Goal: Information Seeking & Learning: Understand process/instructions

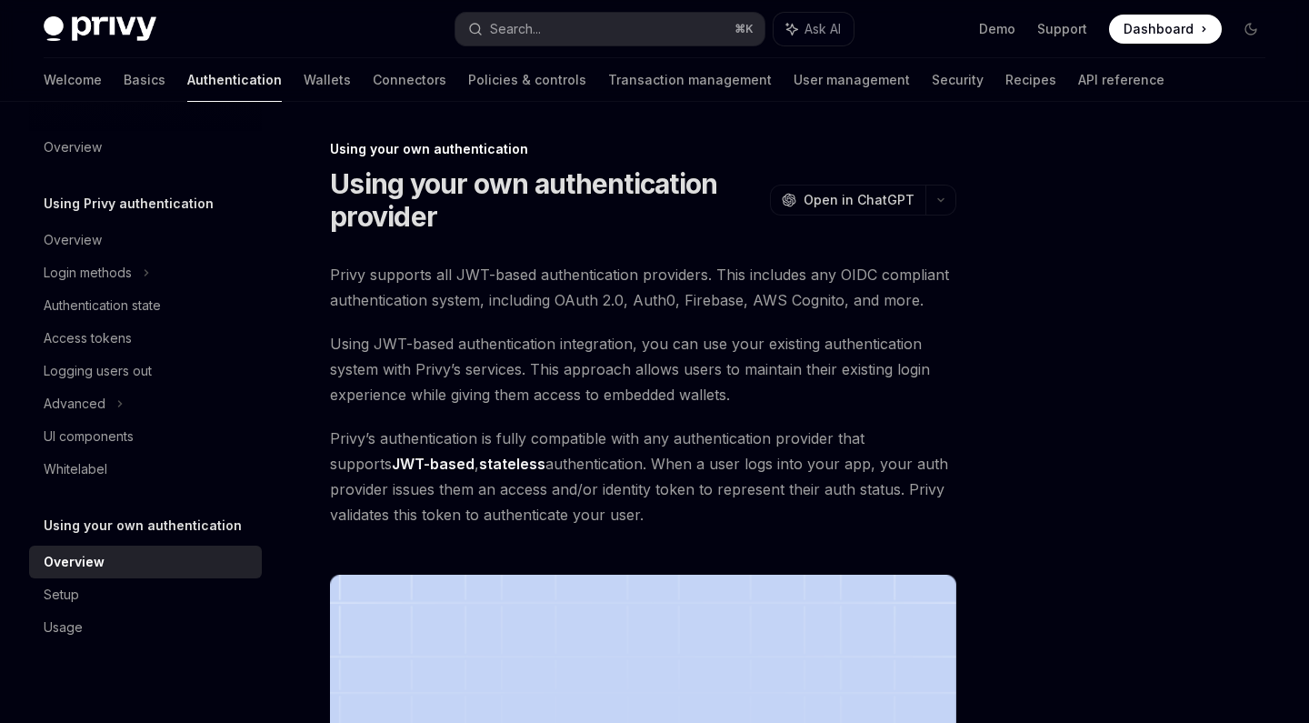
click at [576, 372] on span "Using JWT-based authentication integration, you can use your existing authentic…" at bounding box center [643, 369] width 626 height 76
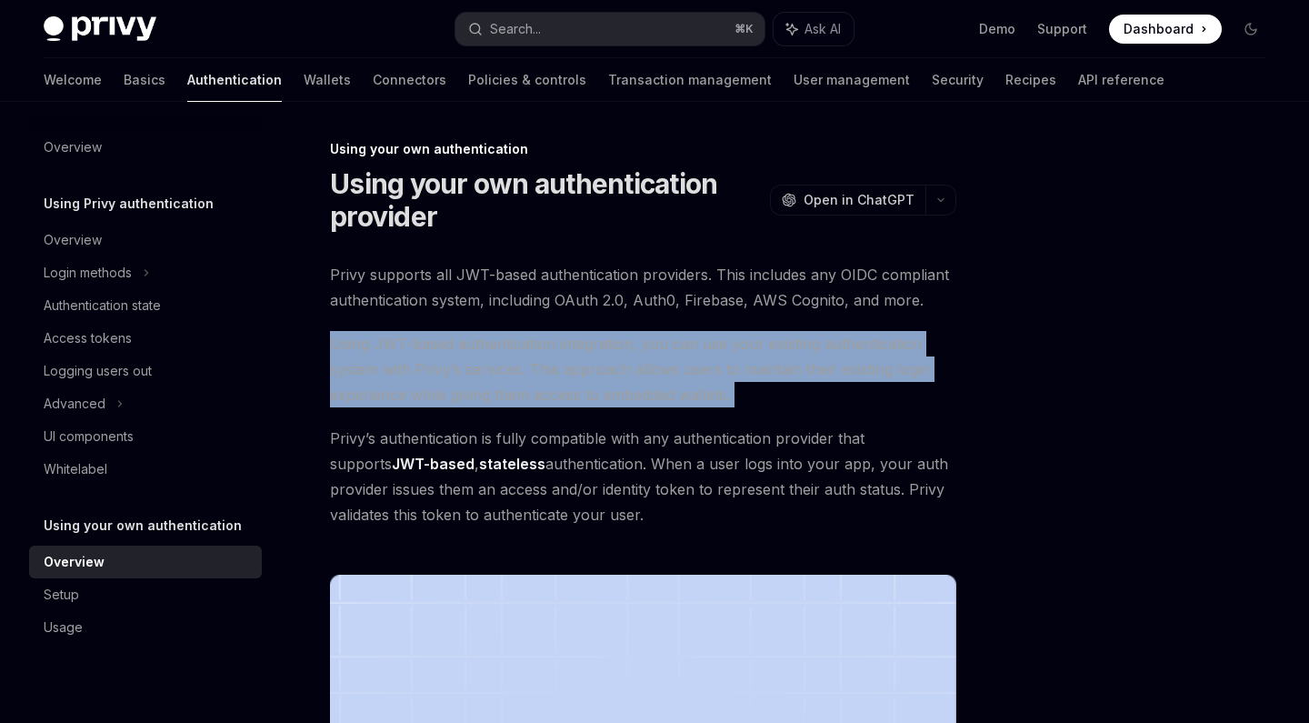
click at [576, 372] on span "Using JWT-based authentication integration, you can use your existing authentic…" at bounding box center [643, 369] width 626 height 76
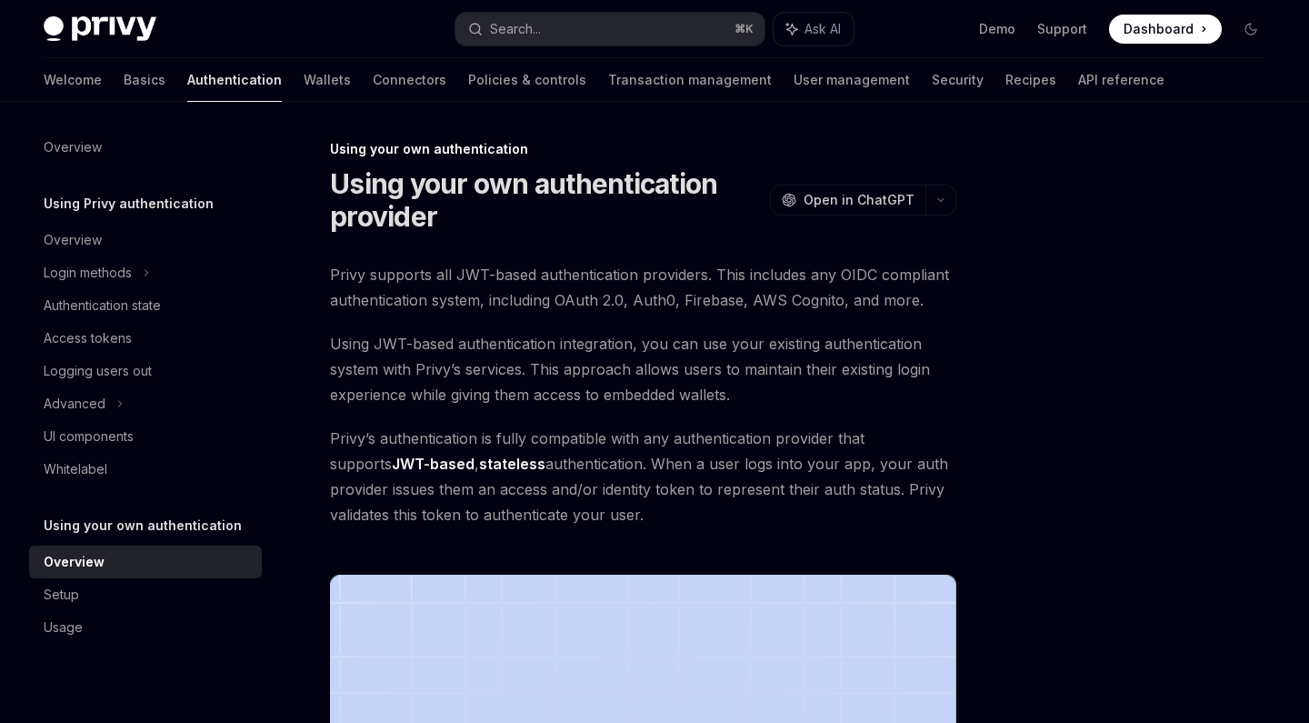
click at [596, 272] on span "Privy supports all JWT-based authentication providers. This includes any OIDC c…" at bounding box center [643, 287] width 626 height 51
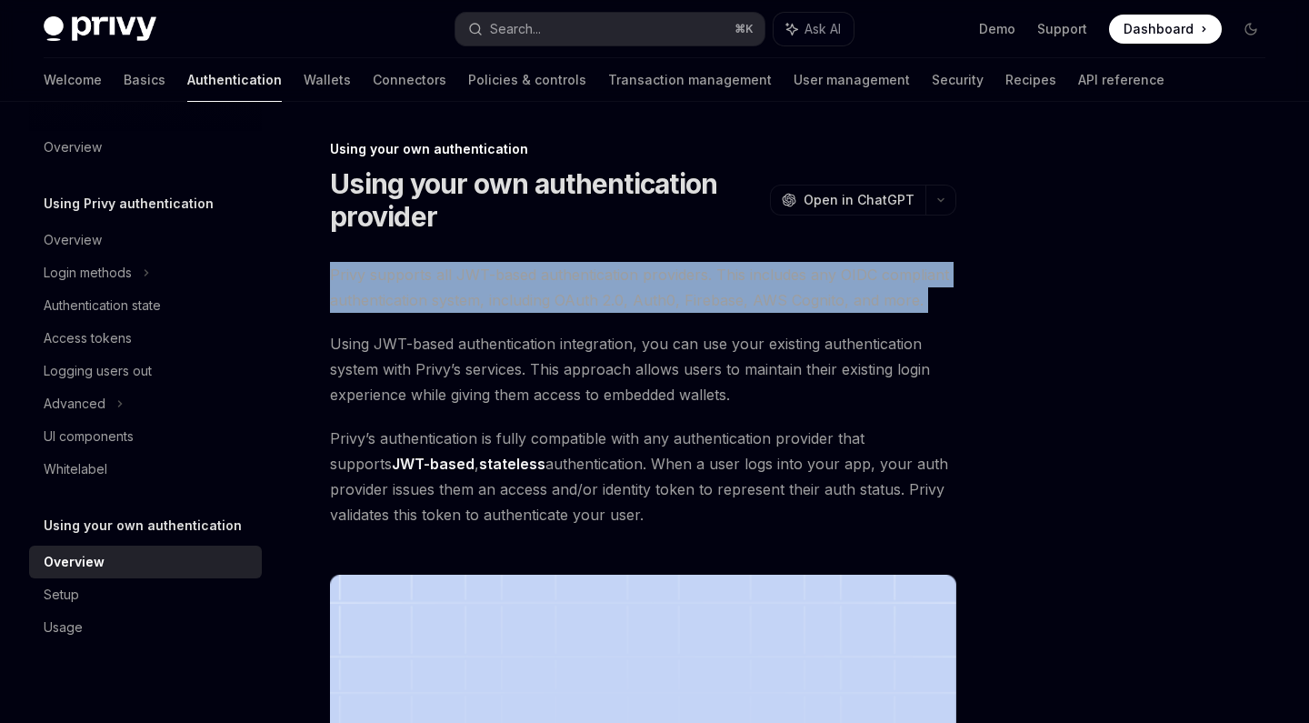
click at [596, 272] on span "Privy supports all JWT-based authentication providers. This includes any OIDC c…" at bounding box center [643, 287] width 626 height 51
click at [580, 289] on span "Privy supports all JWT-based authentication providers. This includes any OIDC c…" at bounding box center [643, 287] width 626 height 51
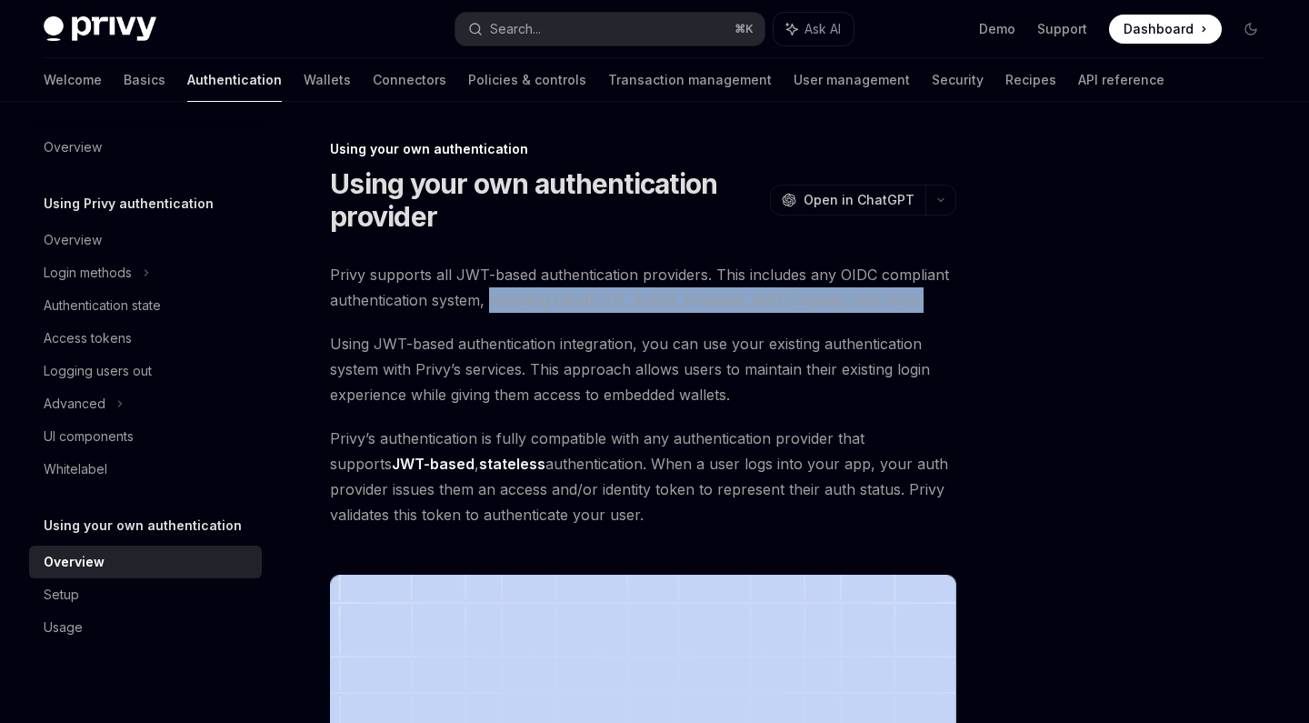
drag, startPoint x: 488, startPoint y: 298, endPoint x: 909, endPoint y: 308, distance: 421.1
click at [911, 309] on span "Privy supports all JWT-based authentication providers. This includes any OIDC c…" at bounding box center [643, 287] width 626 height 51
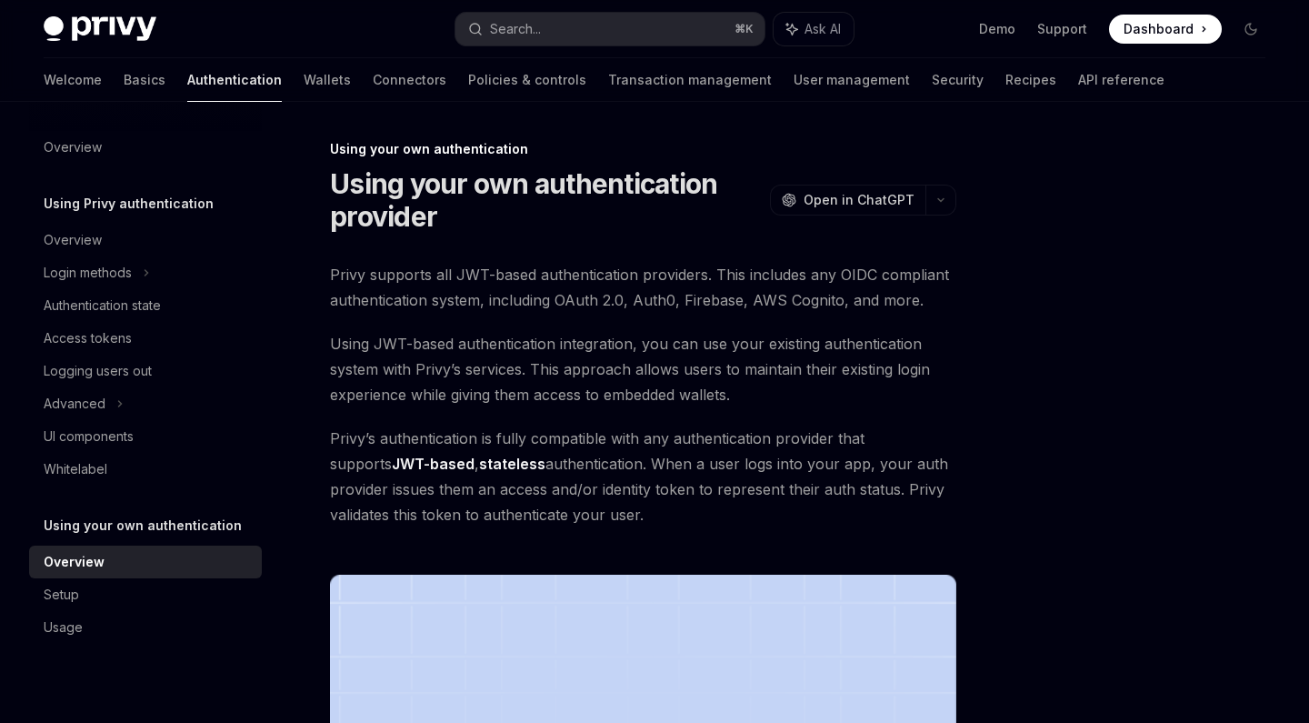
click at [433, 391] on span "Using JWT-based authentication integration, you can use your existing authentic…" at bounding box center [643, 369] width 626 height 76
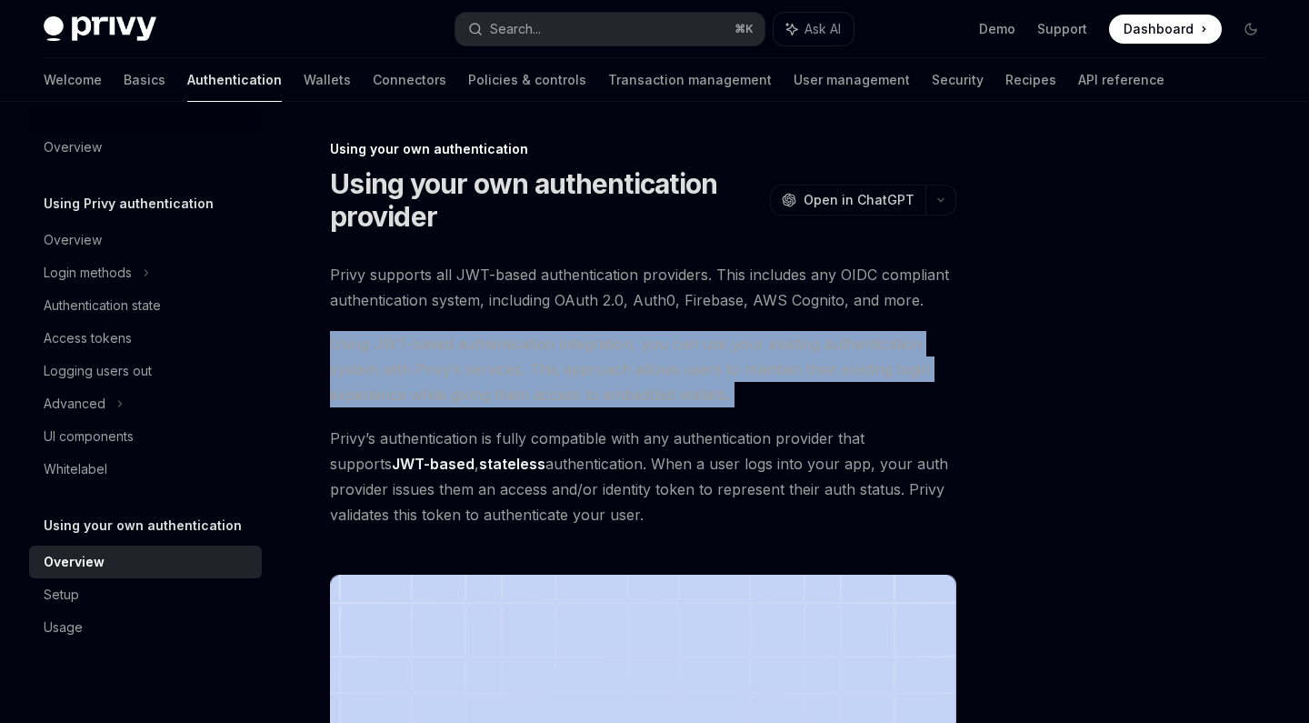
click at [433, 391] on span "Using JWT-based authentication integration, you can use your existing authentic…" at bounding box center [643, 369] width 626 height 76
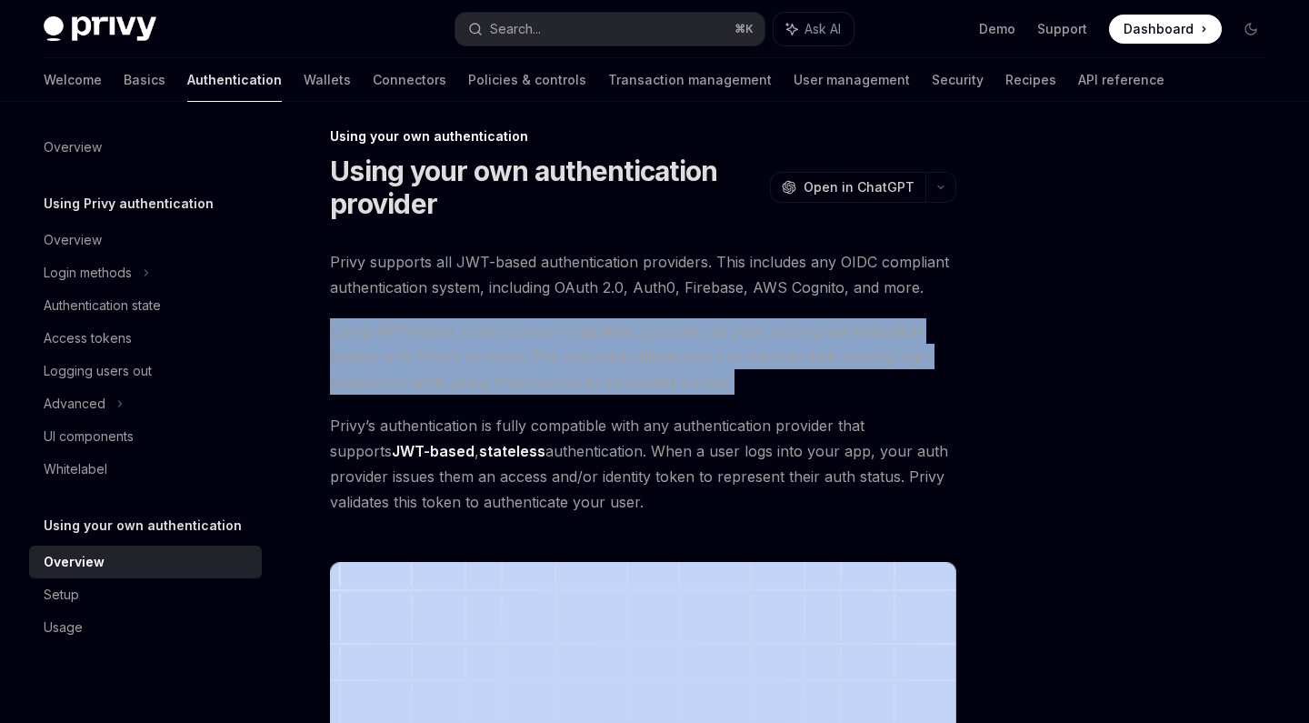
scroll to position [15, 0]
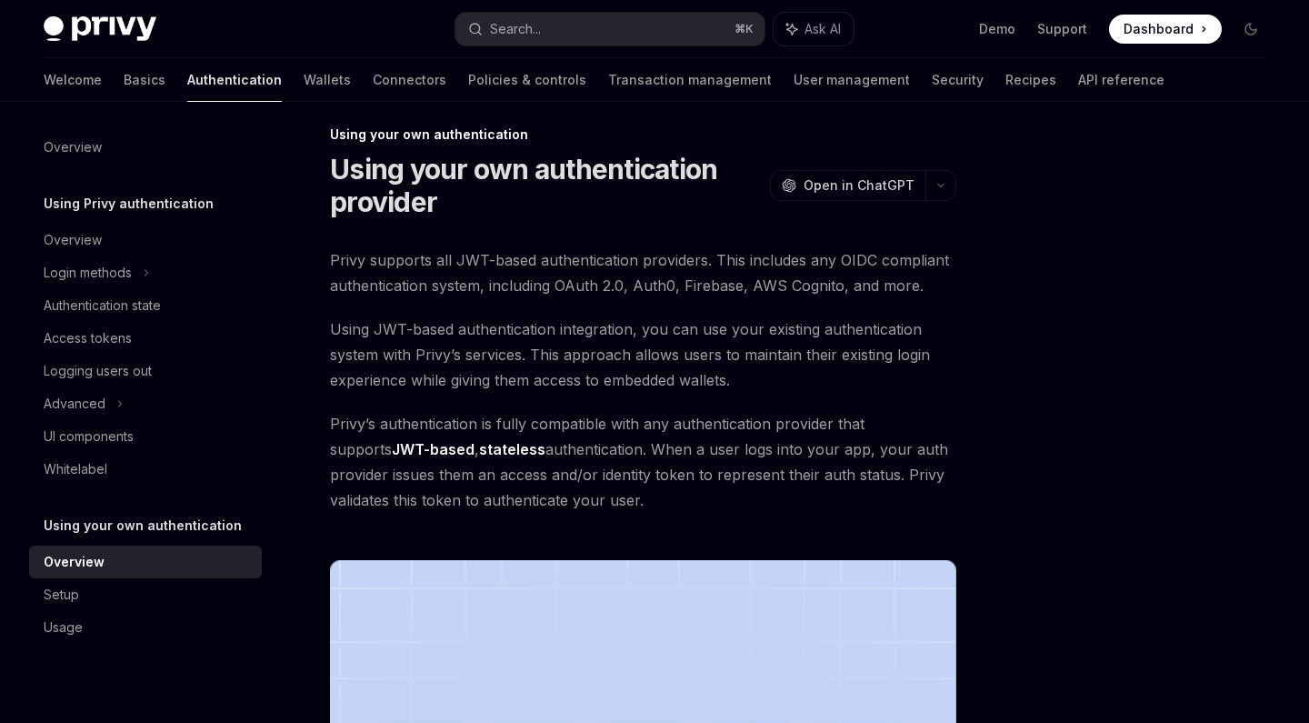
click at [432, 363] on span "Using JWT-based authentication integration, you can use your existing authentic…" at bounding box center [643, 354] width 626 height 76
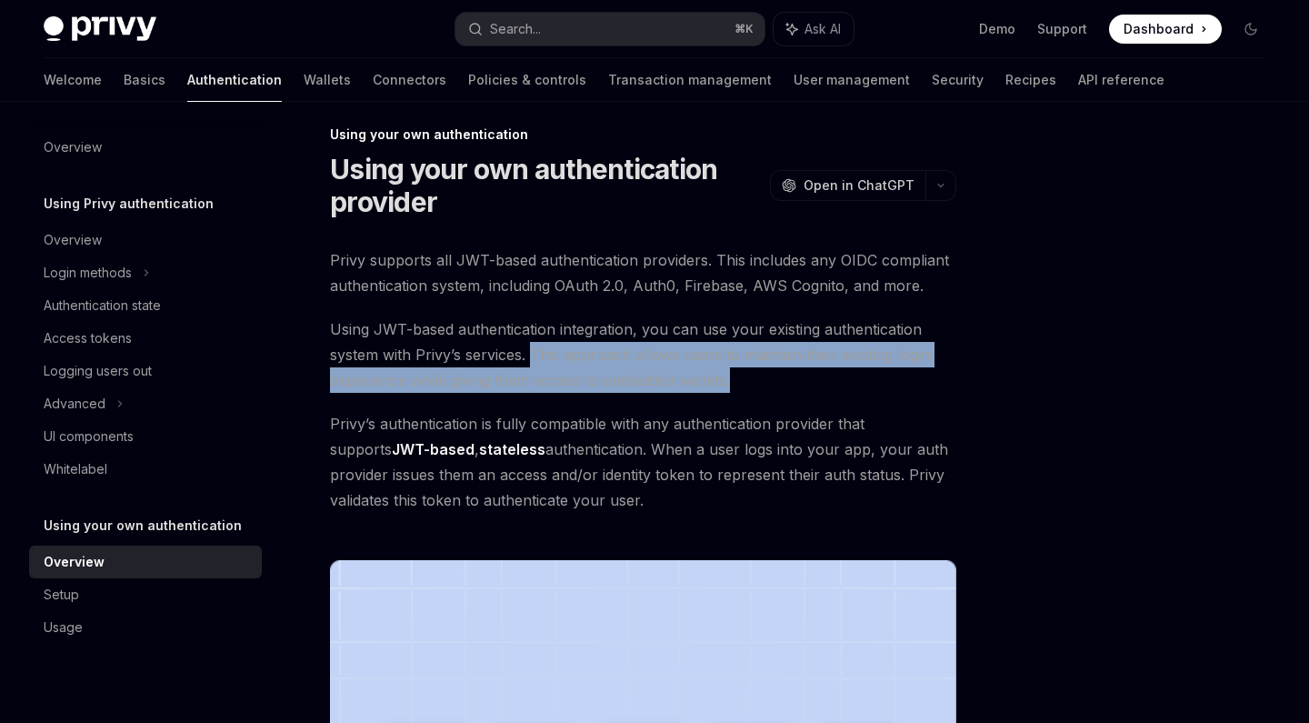
drag, startPoint x: 530, startPoint y: 353, endPoint x: 774, endPoint y: 386, distance: 246.0
click at [774, 386] on span "Using JWT-based authentication integration, you can use your existing authentic…" at bounding box center [643, 354] width 626 height 76
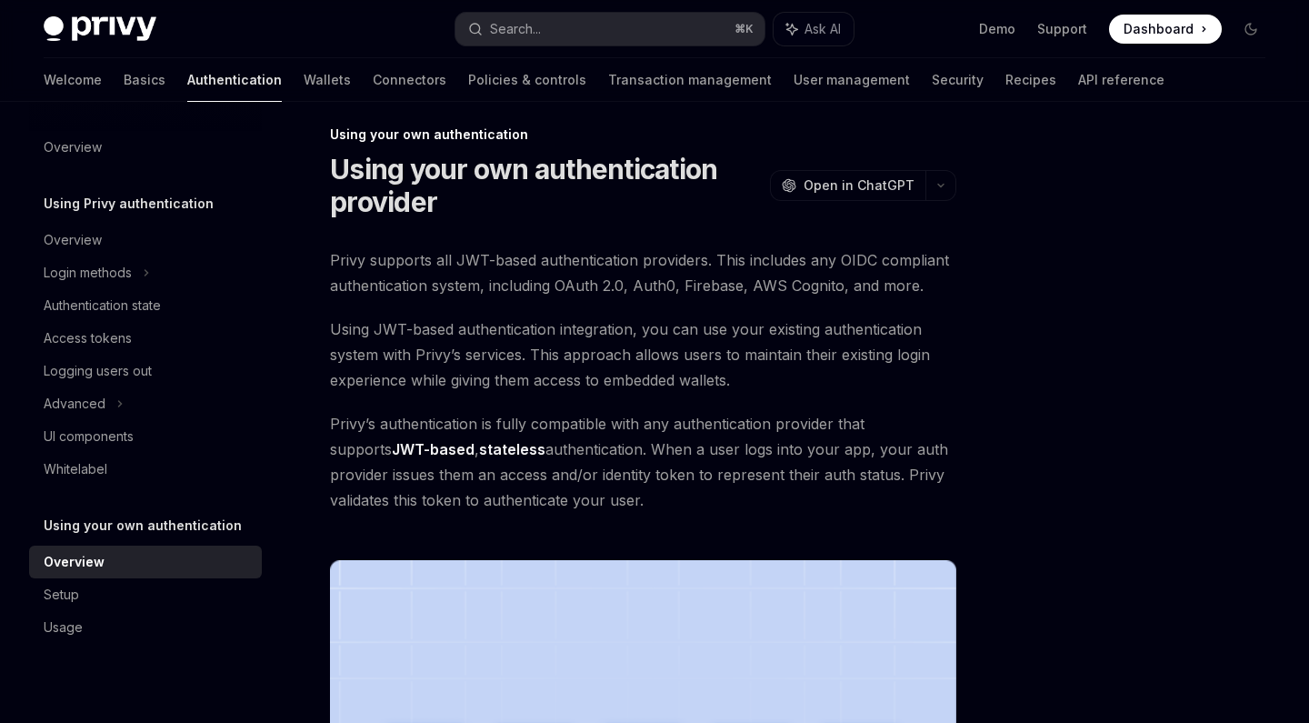
click at [592, 465] on span "Privy’s authentication is fully compatible with any authentication provider tha…" at bounding box center [643, 462] width 626 height 102
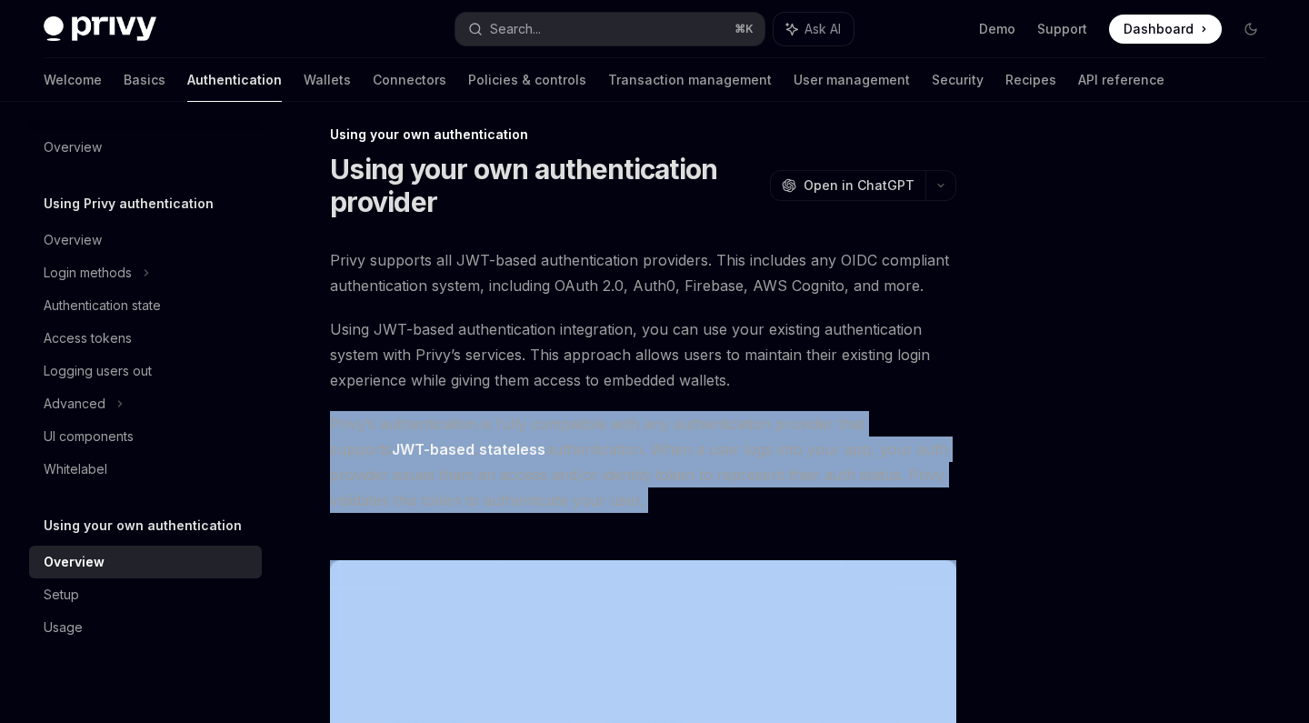
click at [592, 465] on span "Privy’s authentication is fully compatible with any authentication provider tha…" at bounding box center [643, 462] width 626 height 102
drag, startPoint x: 590, startPoint y: 513, endPoint x: 321, endPoint y: 424, distance: 283.5
click at [321, 424] on div "Using your own authentication Using your own authentication provider OpenAI Ope…" at bounding box center [472, 715] width 975 height 1183
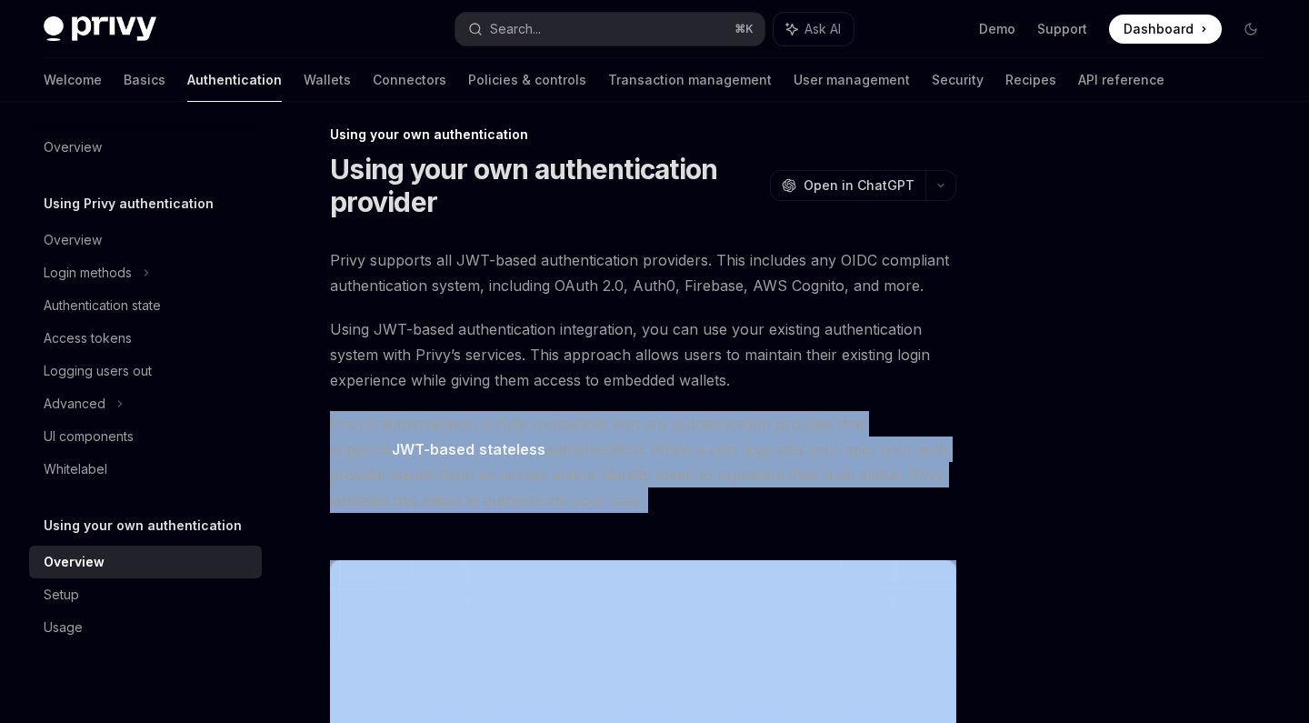
drag, startPoint x: 327, startPoint y: 420, endPoint x: 604, endPoint y: 497, distance: 287.0
click at [604, 497] on div "Using your own authentication Using your own authentication provider OpenAI Ope…" at bounding box center [472, 715] width 975 height 1183
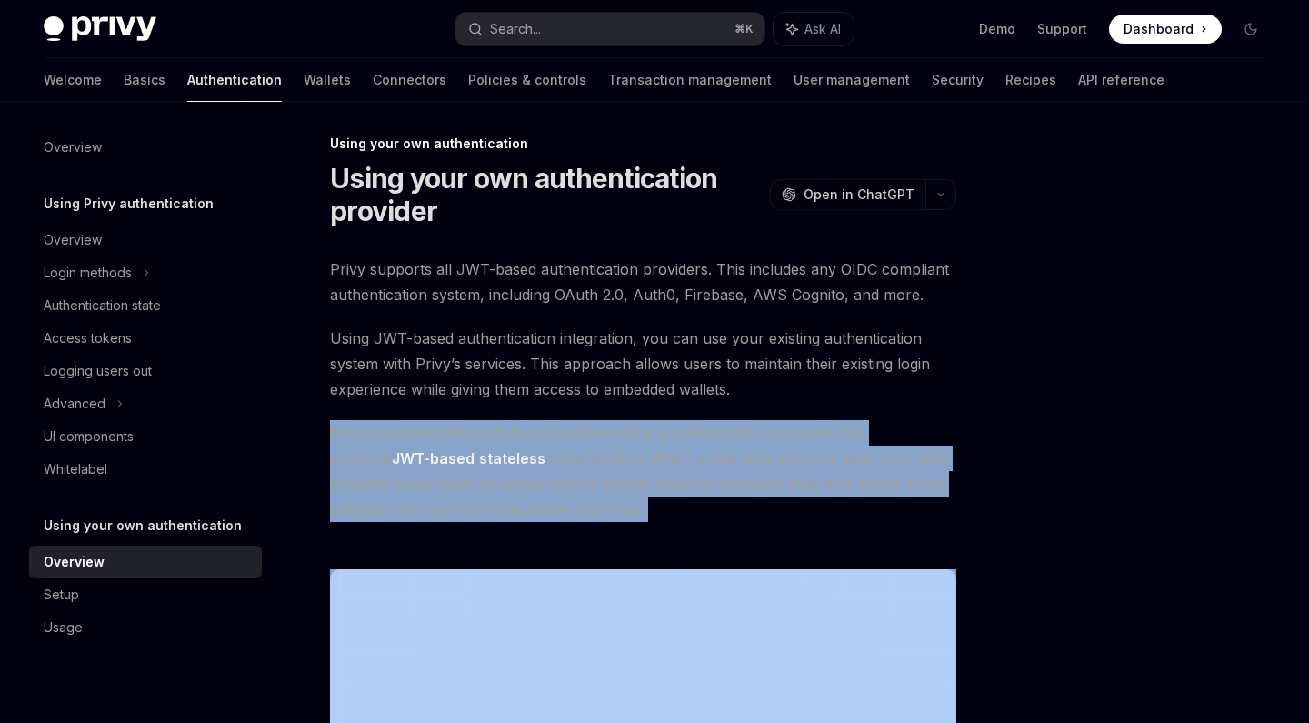
scroll to position [0, 0]
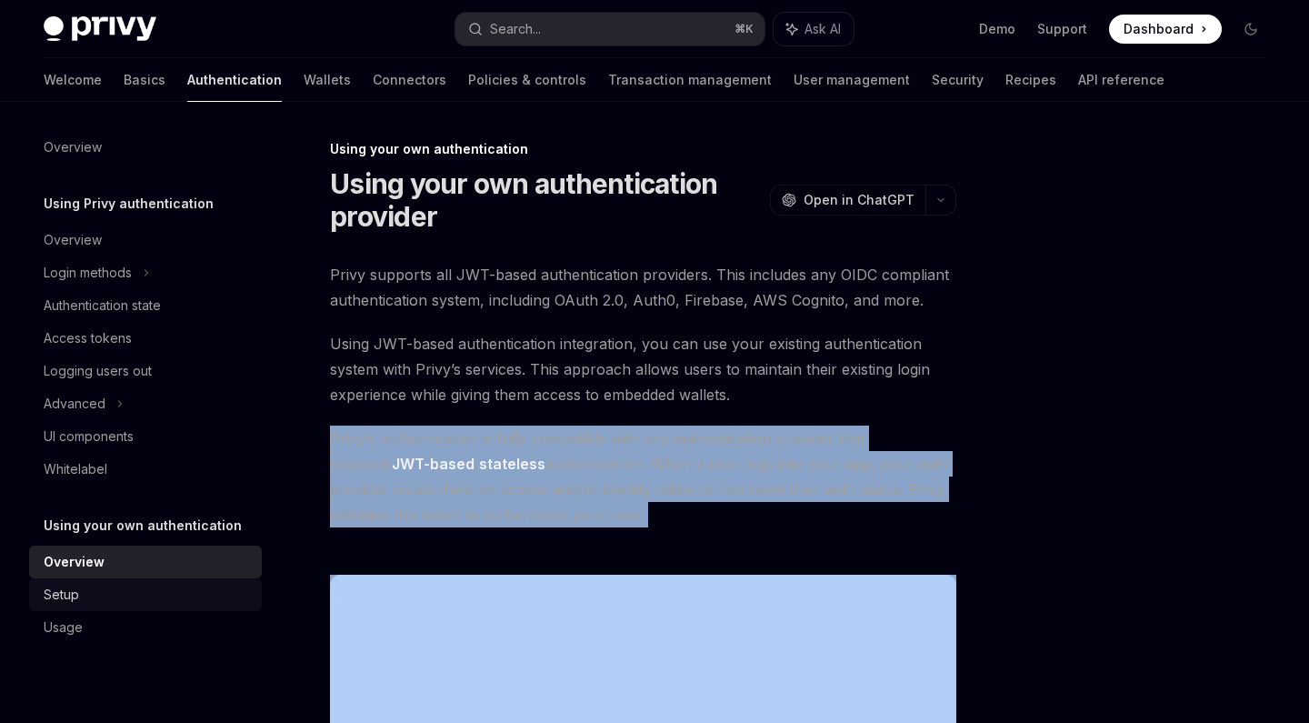
click at [88, 584] on div "Setup" at bounding box center [147, 595] width 207 height 22
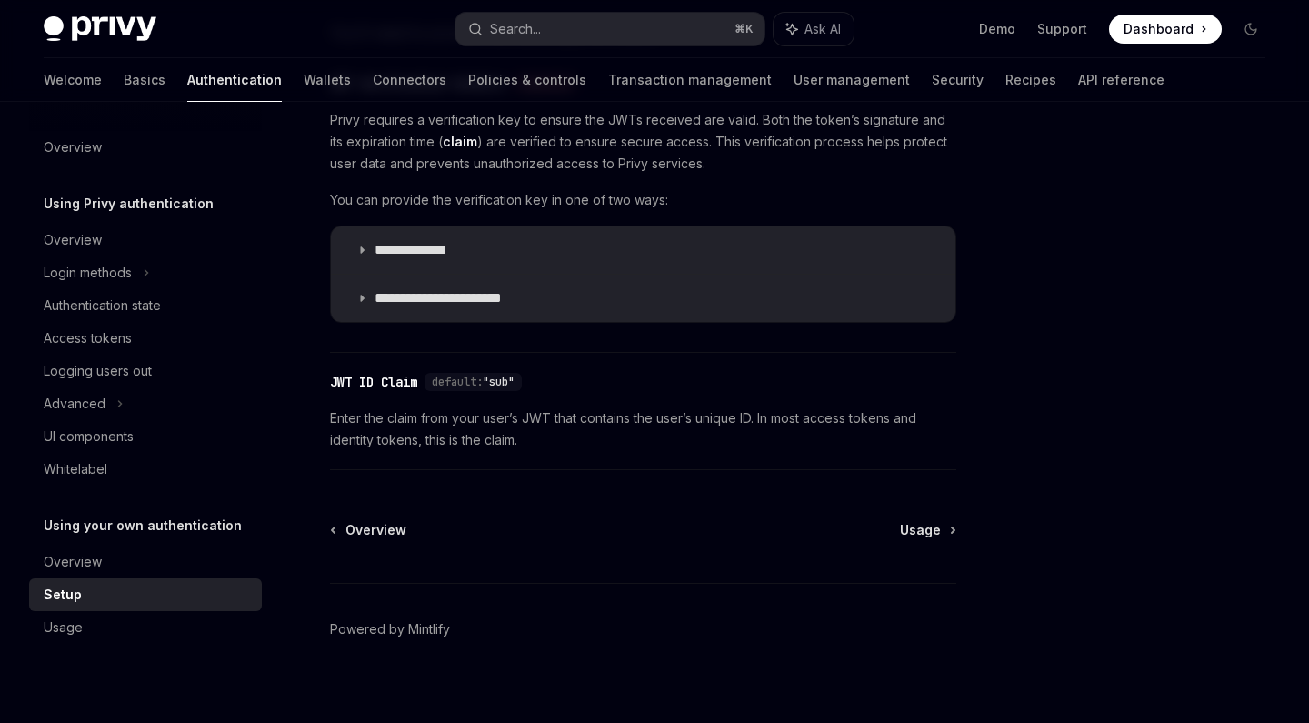
scroll to position [1019, 0]
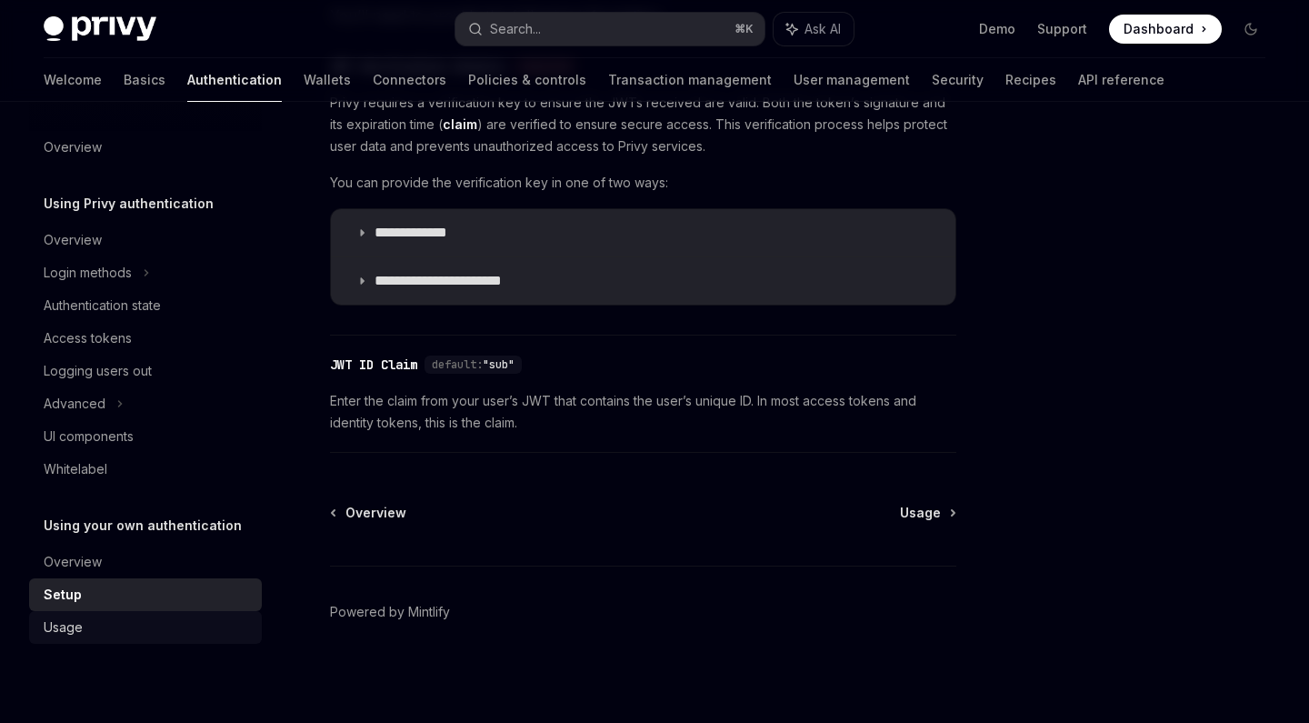
click at [175, 639] on link "Usage" at bounding box center [145, 627] width 233 height 33
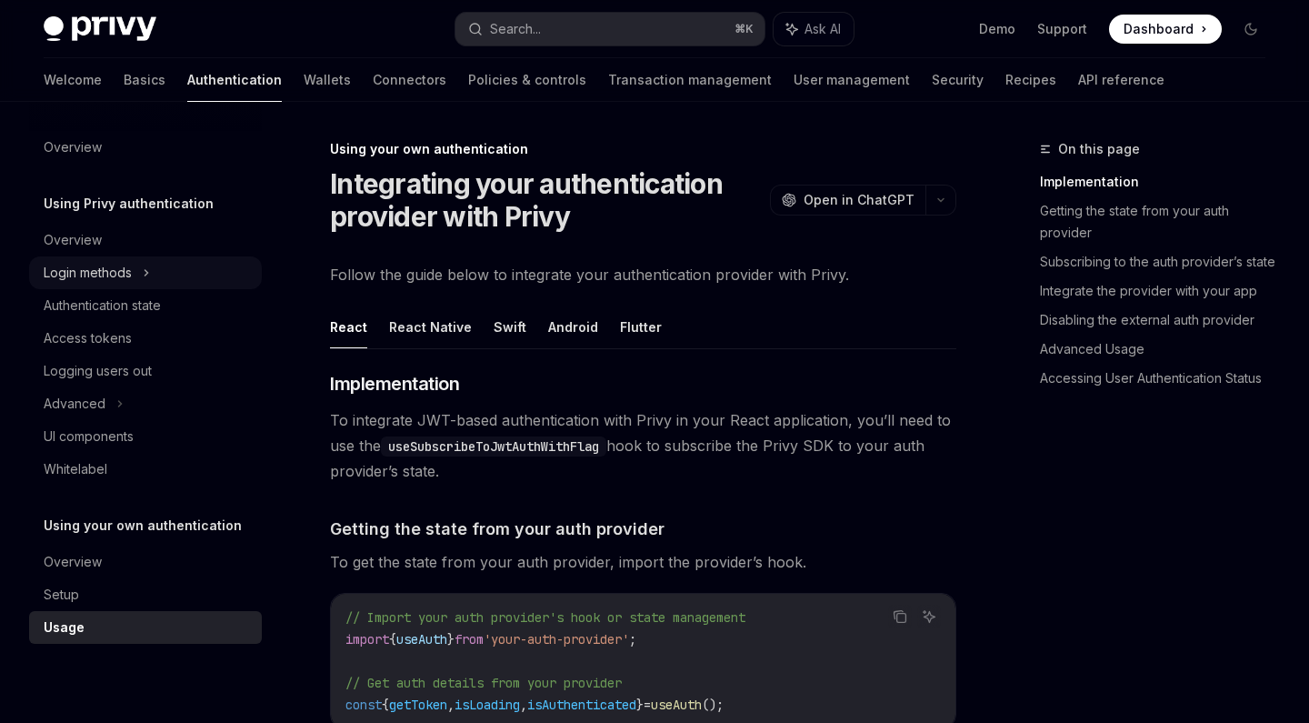
click at [109, 267] on div "Login methods" at bounding box center [88, 273] width 88 height 22
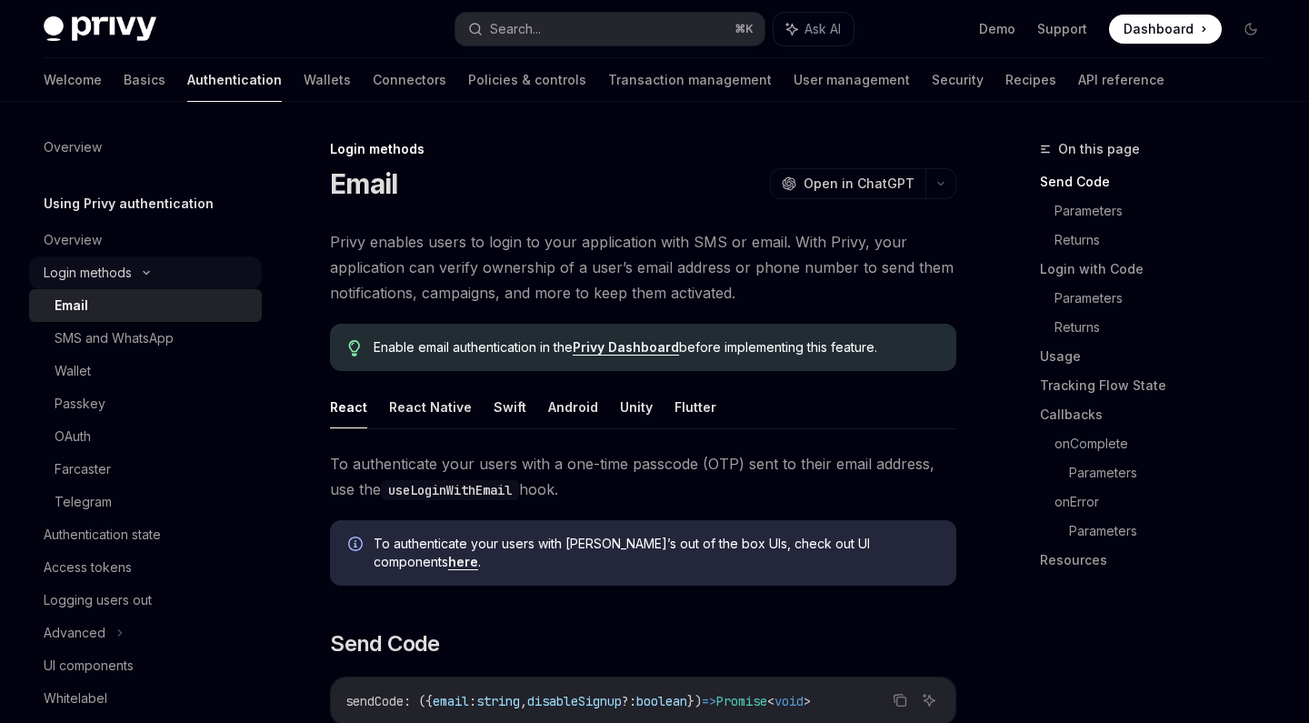
click at [109, 267] on div "Login methods" at bounding box center [88, 273] width 88 height 22
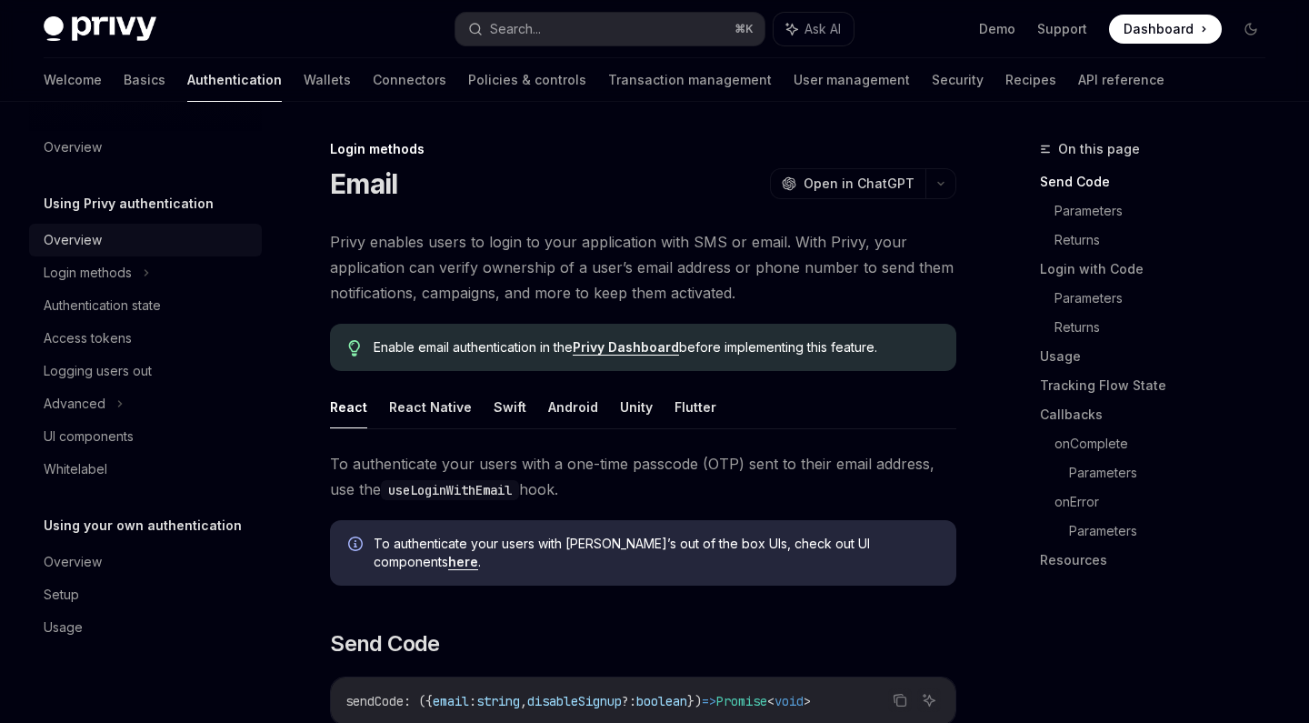
click at [104, 239] on div "Overview" at bounding box center [147, 240] width 207 height 22
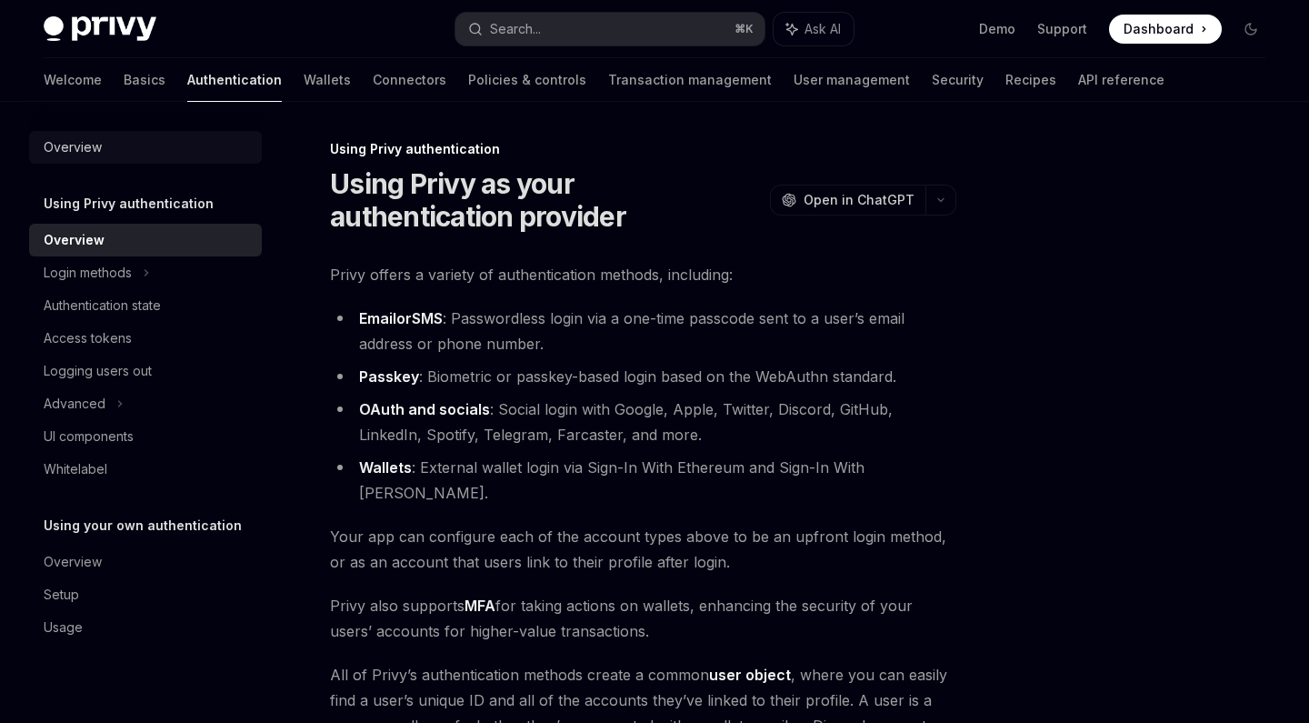
click at [112, 159] on link "Overview" at bounding box center [145, 147] width 233 height 33
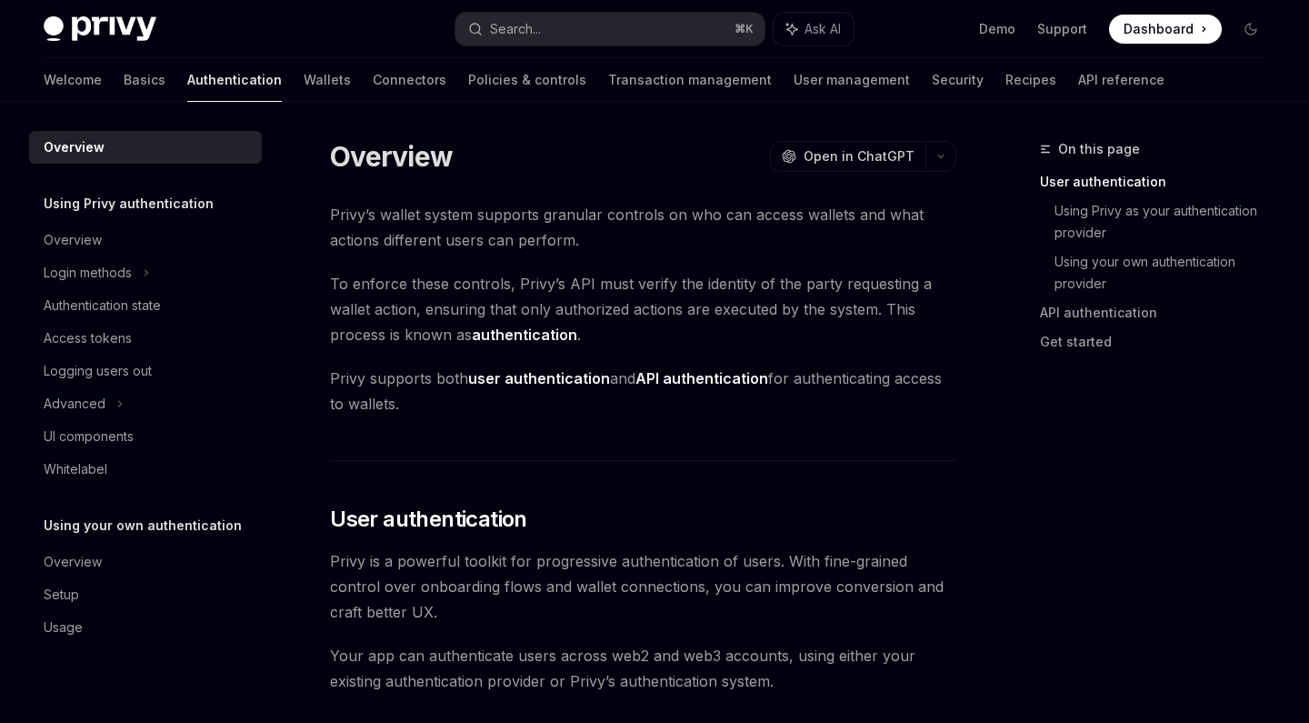
click at [389, 325] on span "To enforce these controls, Privy’s API must verify the identity of the party re…" at bounding box center [643, 309] width 626 height 76
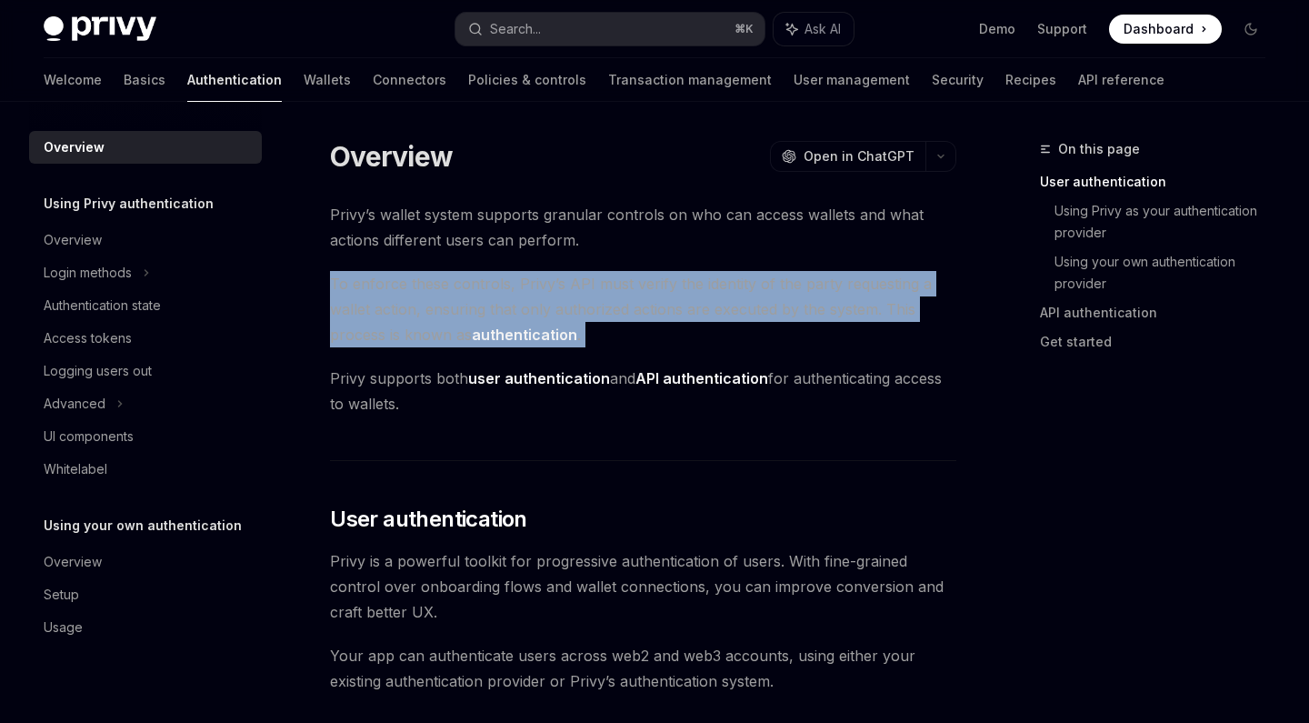
click at [389, 325] on span "To enforce these controls, Privy’s API must verify the identity of the party re…" at bounding box center [643, 309] width 626 height 76
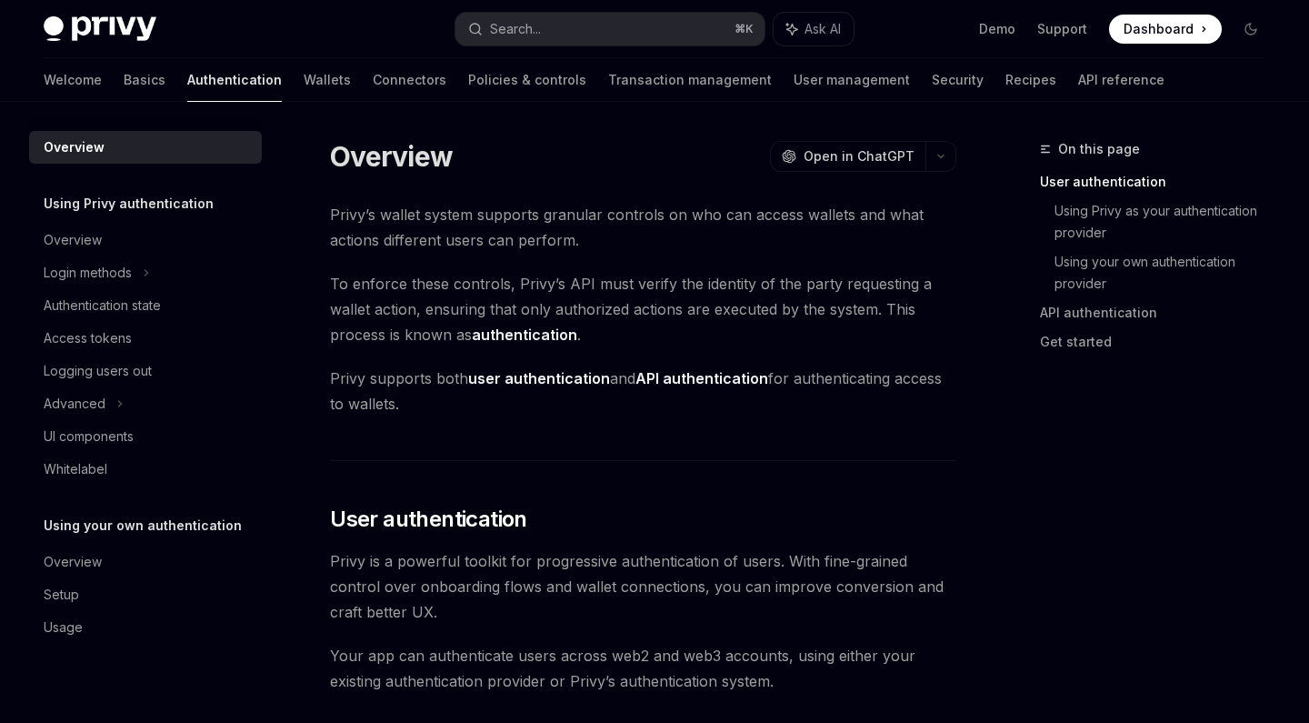
click at [423, 406] on span "Privy supports both user authentication and API authentication for authenticati…" at bounding box center [643, 391] width 626 height 51
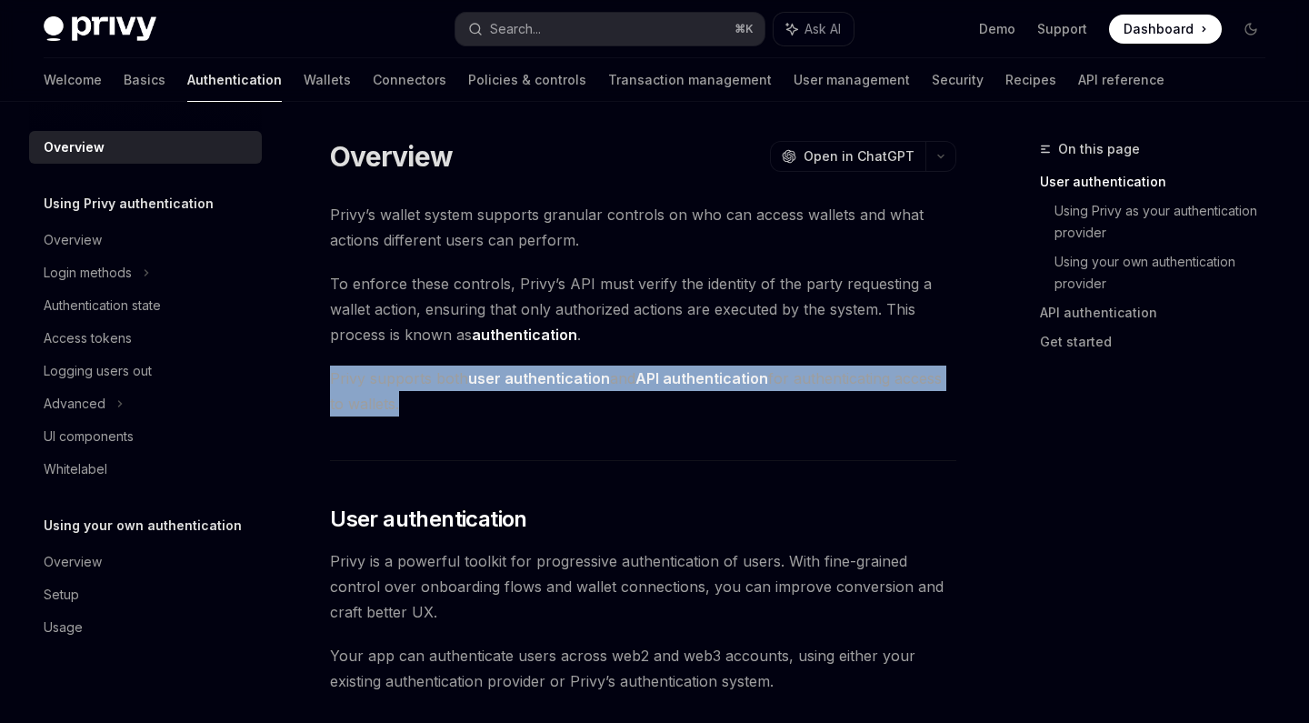
click at [423, 406] on span "Privy supports both user authentication and API authentication for authenticati…" at bounding box center [643, 391] width 626 height 51
click at [400, 394] on span "Privy supports both user authentication and API authentication for authenticati…" at bounding box center [643, 391] width 626 height 51
drag, startPoint x: 413, startPoint y: 401, endPoint x: 327, endPoint y: 378, distance: 88.4
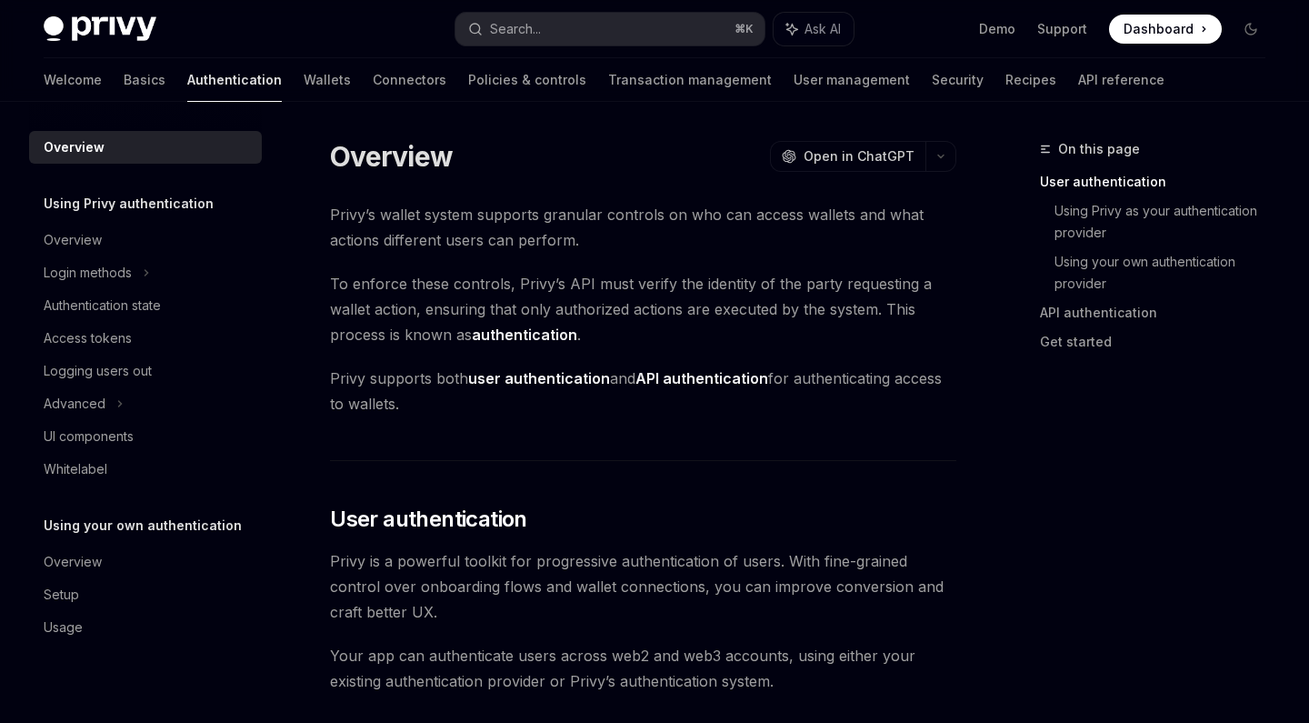
click at [347, 380] on span "Privy supports both user authentication and API authentication for authenticati…" at bounding box center [643, 391] width 626 height 51
click at [304, 79] on link "Wallets" at bounding box center [327, 80] width 47 height 44
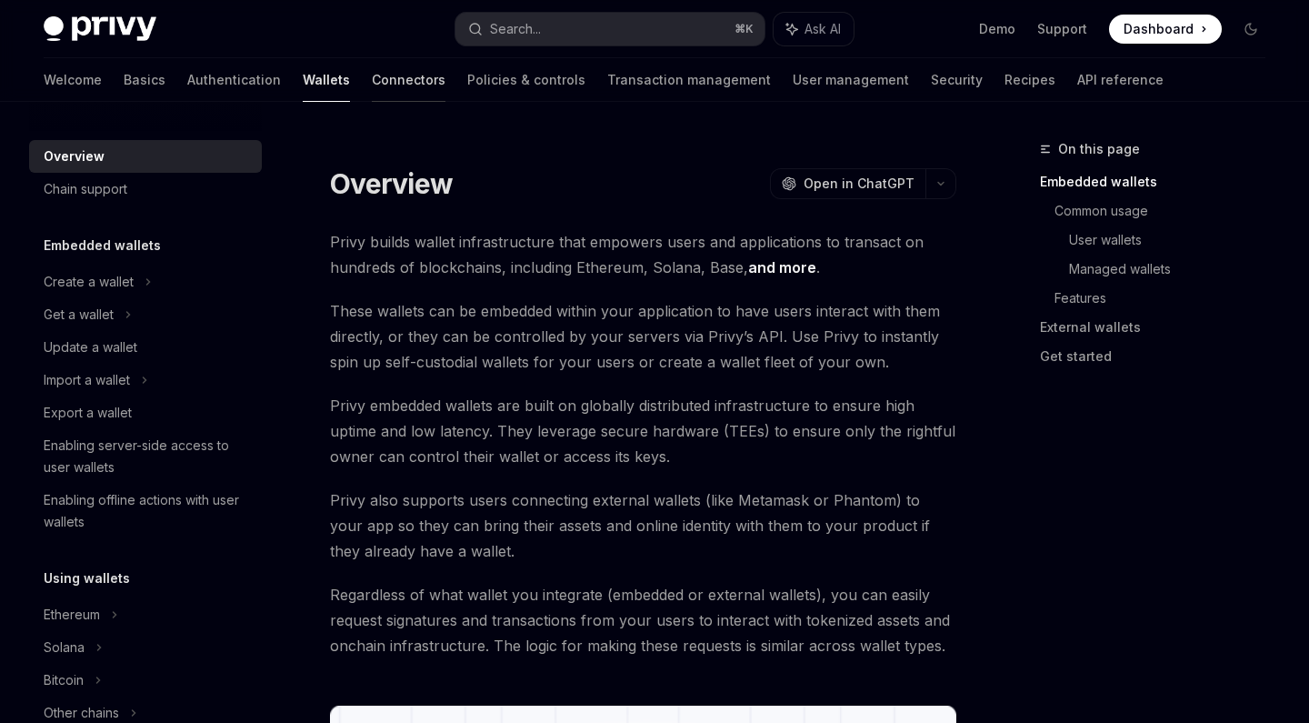
click at [372, 76] on link "Connectors" at bounding box center [409, 80] width 74 height 44
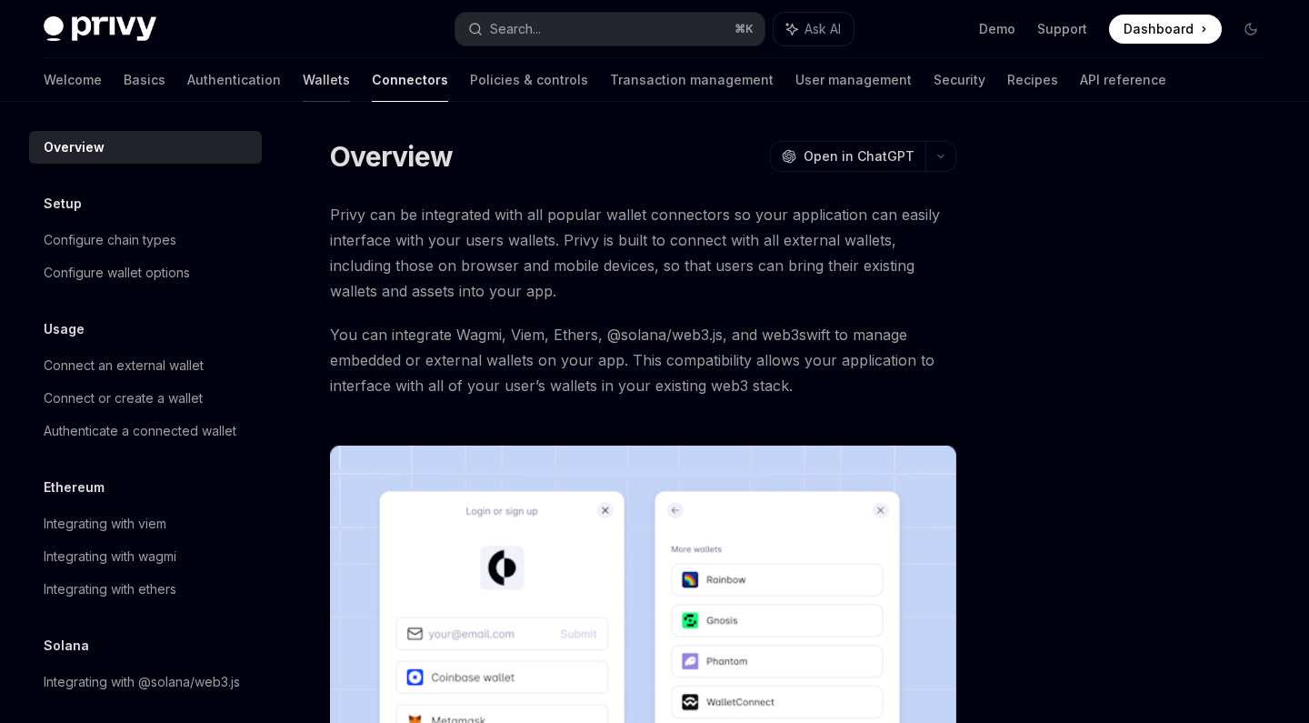
click at [303, 80] on link "Wallets" at bounding box center [326, 80] width 47 height 44
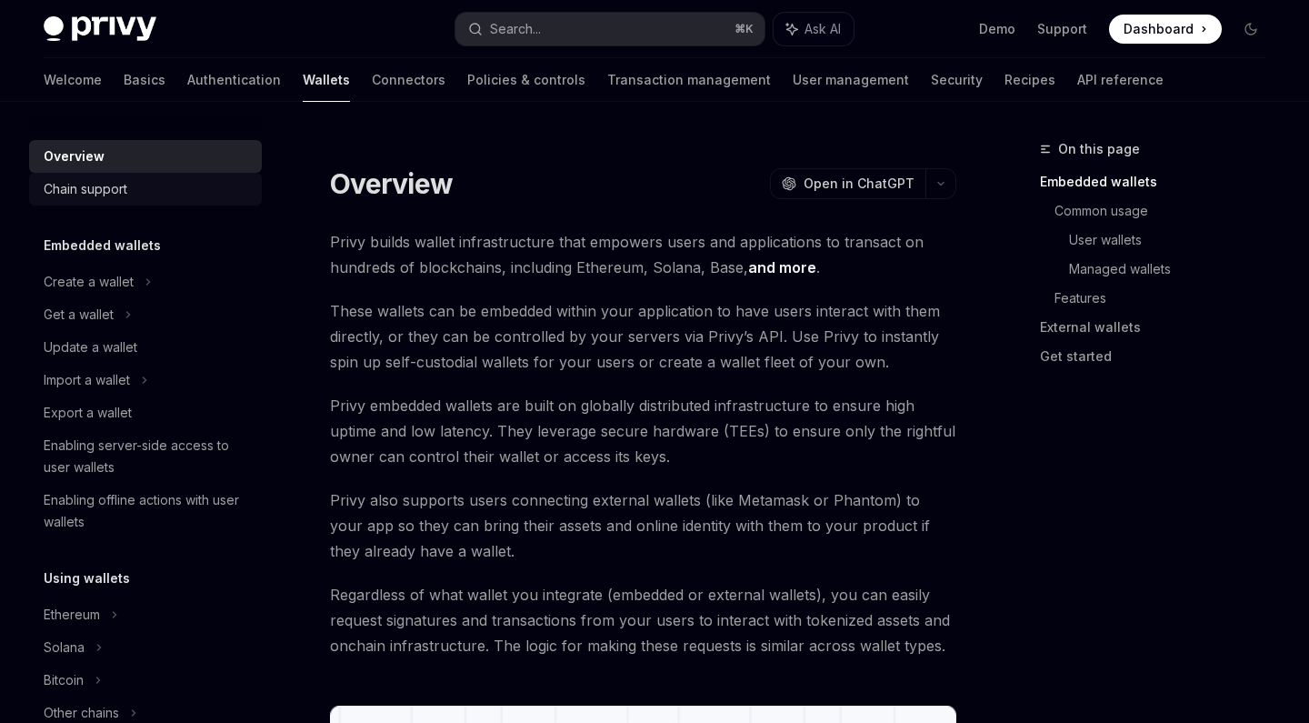
click at [175, 189] on div "Chain support" at bounding box center [147, 189] width 207 height 22
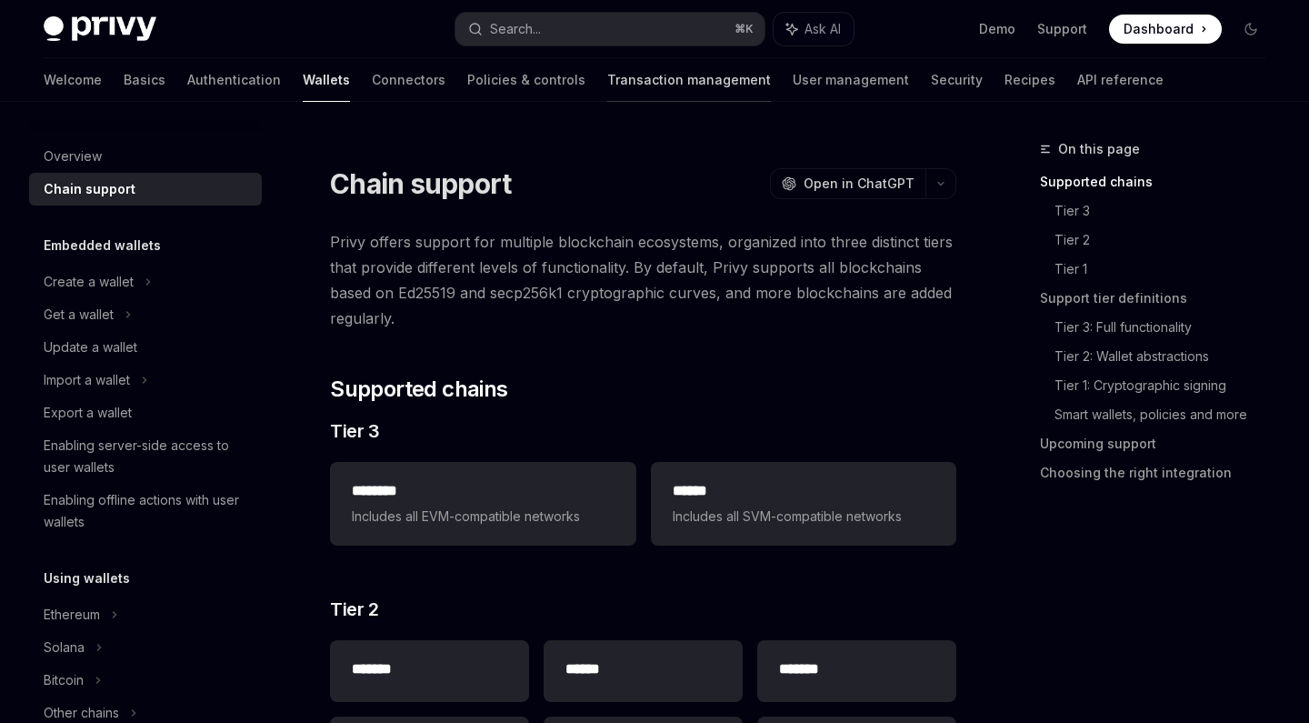
click at [607, 75] on link "Transaction management" at bounding box center [689, 80] width 164 height 44
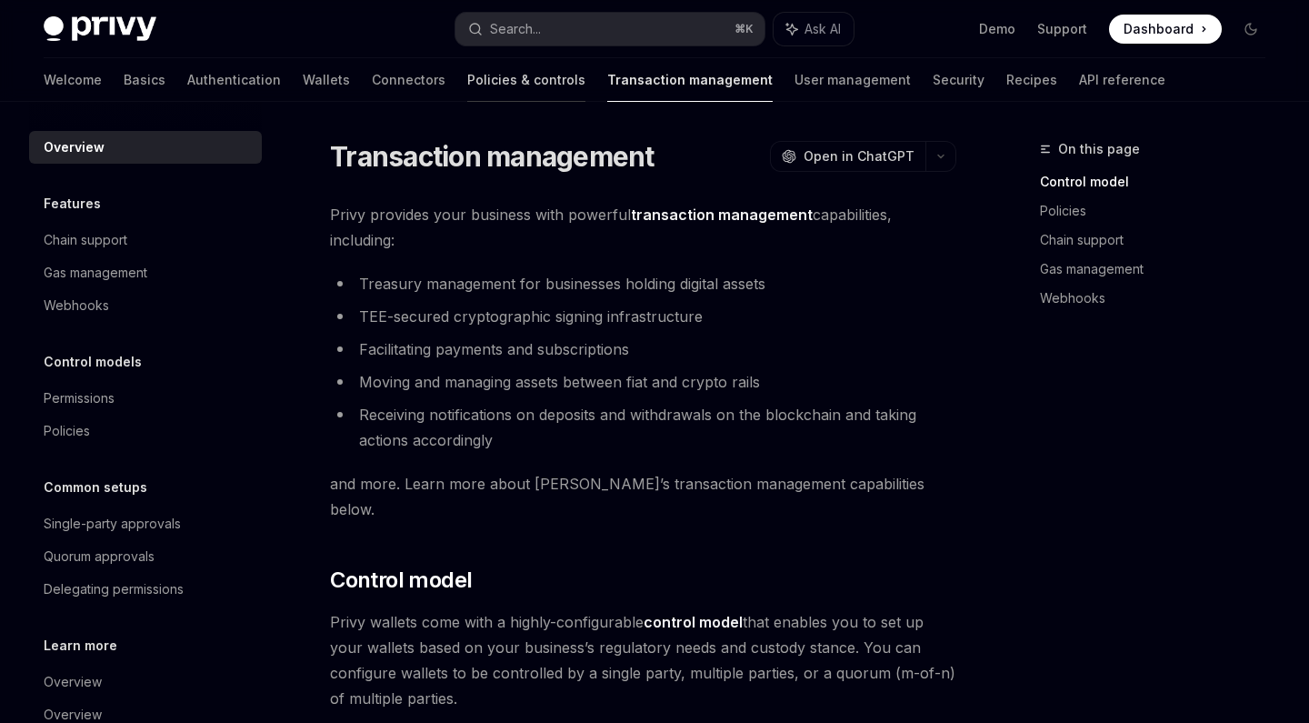
click at [467, 92] on link "Policies & controls" at bounding box center [526, 80] width 118 height 44
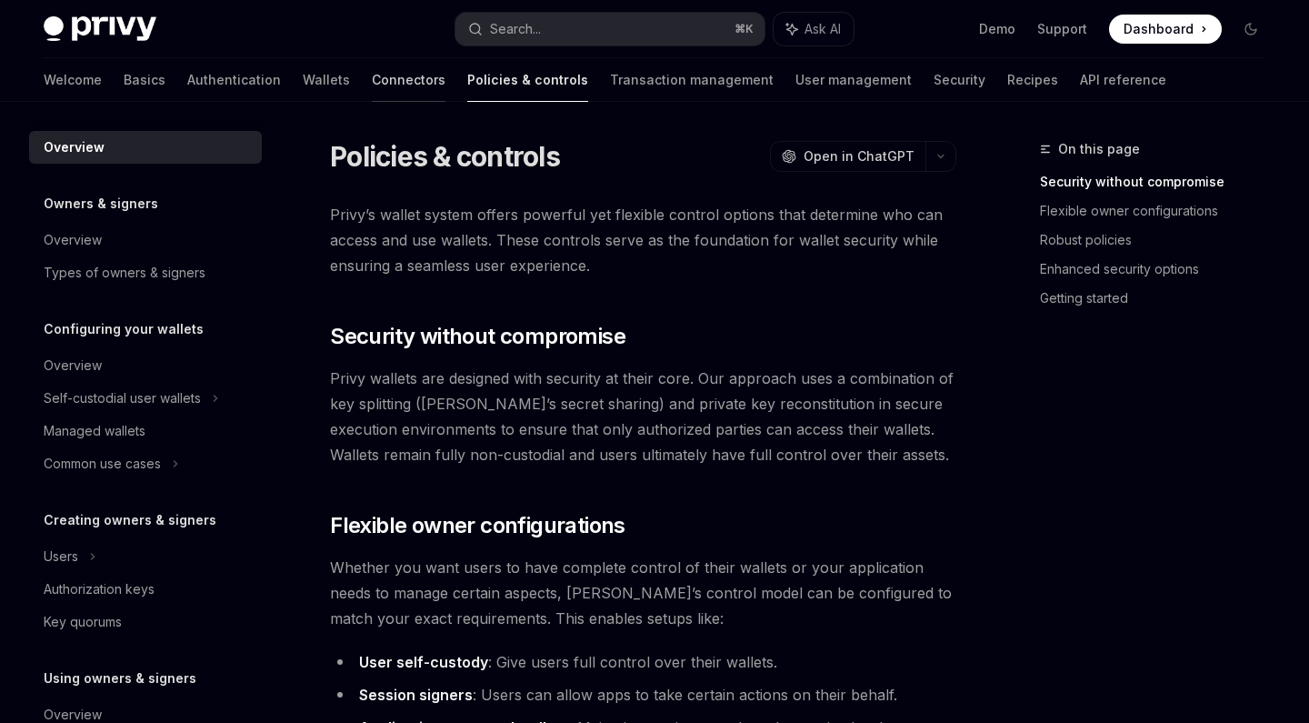
click at [372, 94] on link "Connectors" at bounding box center [409, 80] width 74 height 44
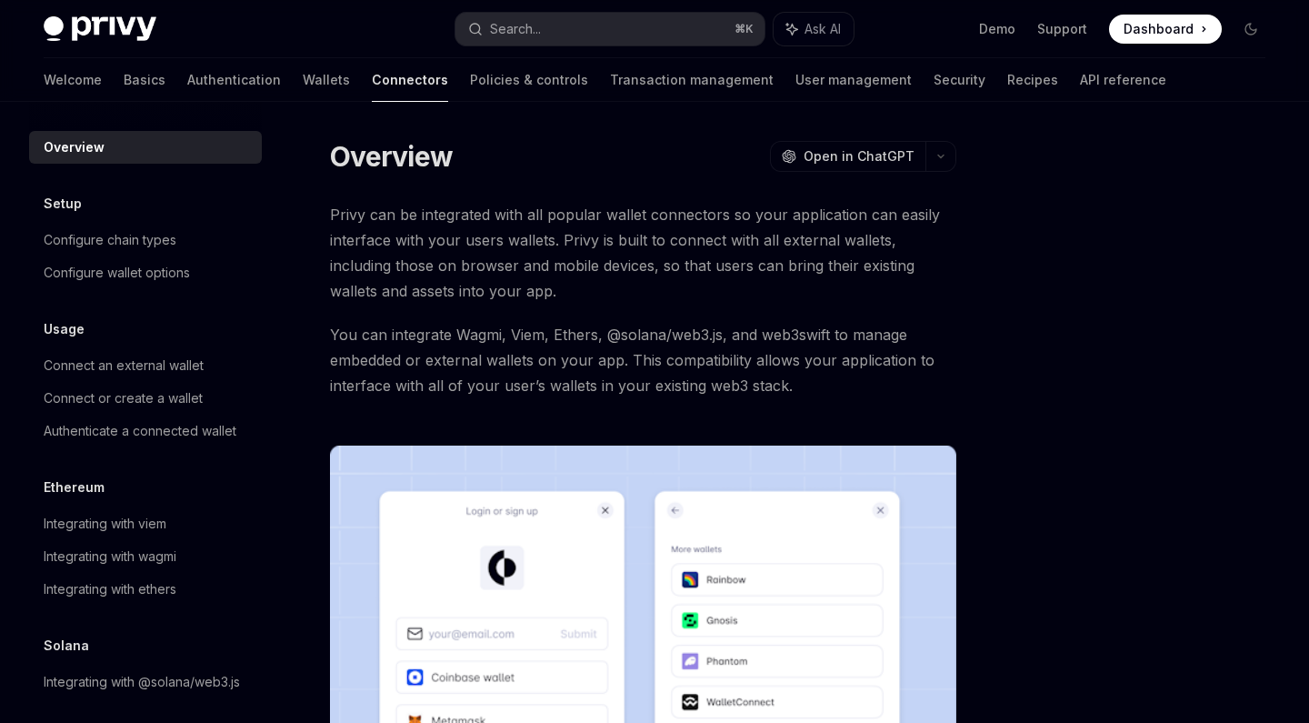
click at [624, 237] on span "Privy can be integrated with all popular wallet connectors so your application …" at bounding box center [643, 253] width 626 height 102
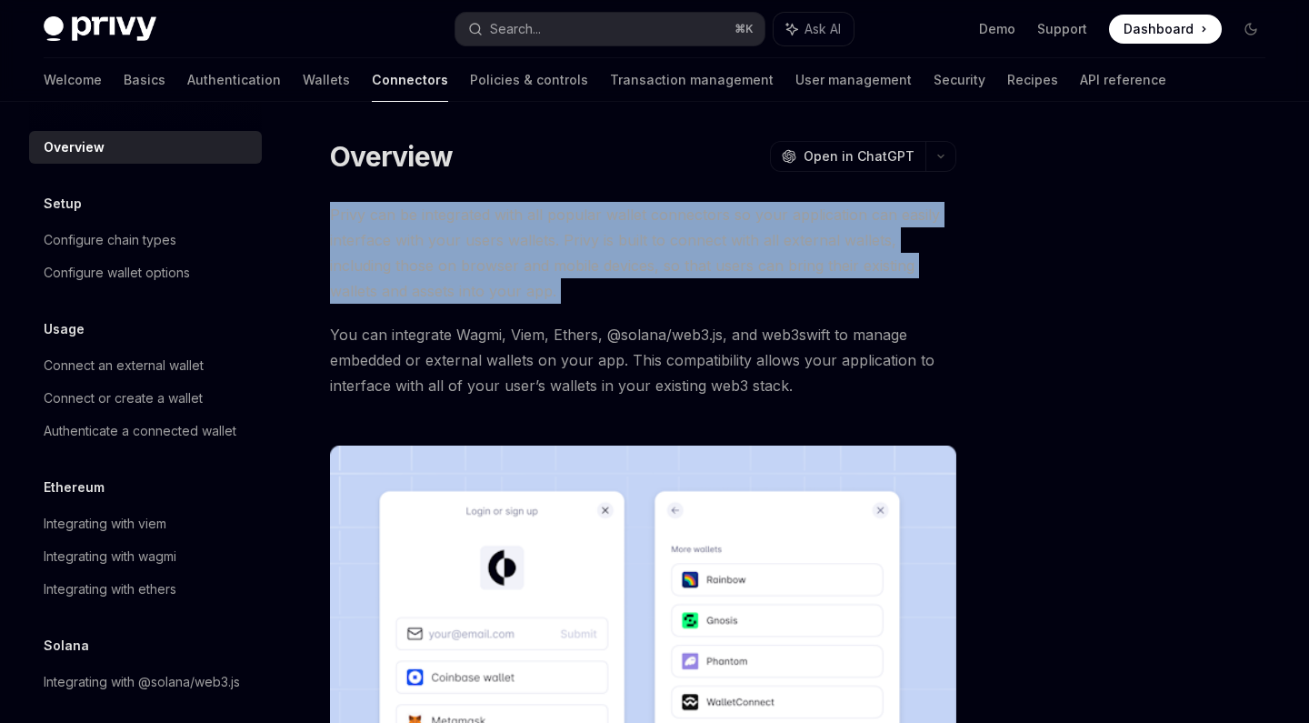
click at [624, 237] on span "Privy can be integrated with all popular wallet connectors so your application …" at bounding box center [643, 253] width 626 height 102
click at [625, 242] on span "Privy can be integrated with all popular wallet connectors so your application …" at bounding box center [643, 253] width 626 height 102
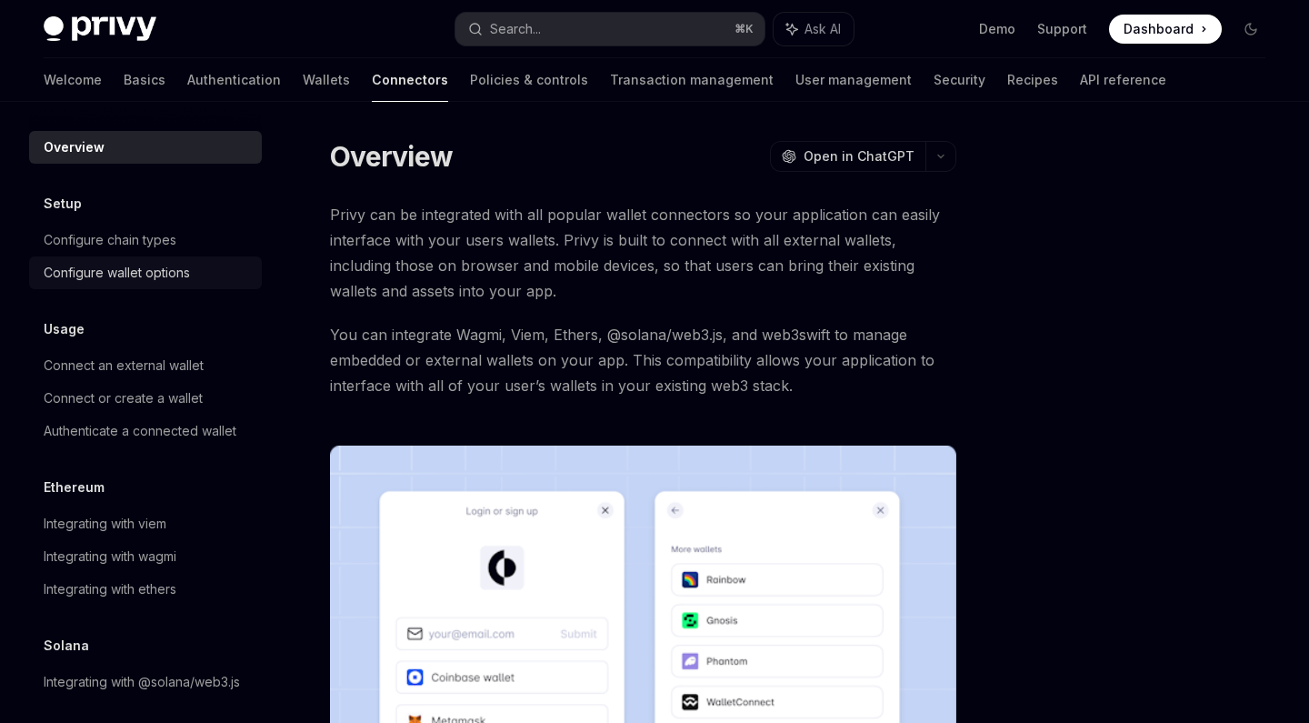
click at [130, 275] on div "Configure wallet options" at bounding box center [117, 273] width 146 height 22
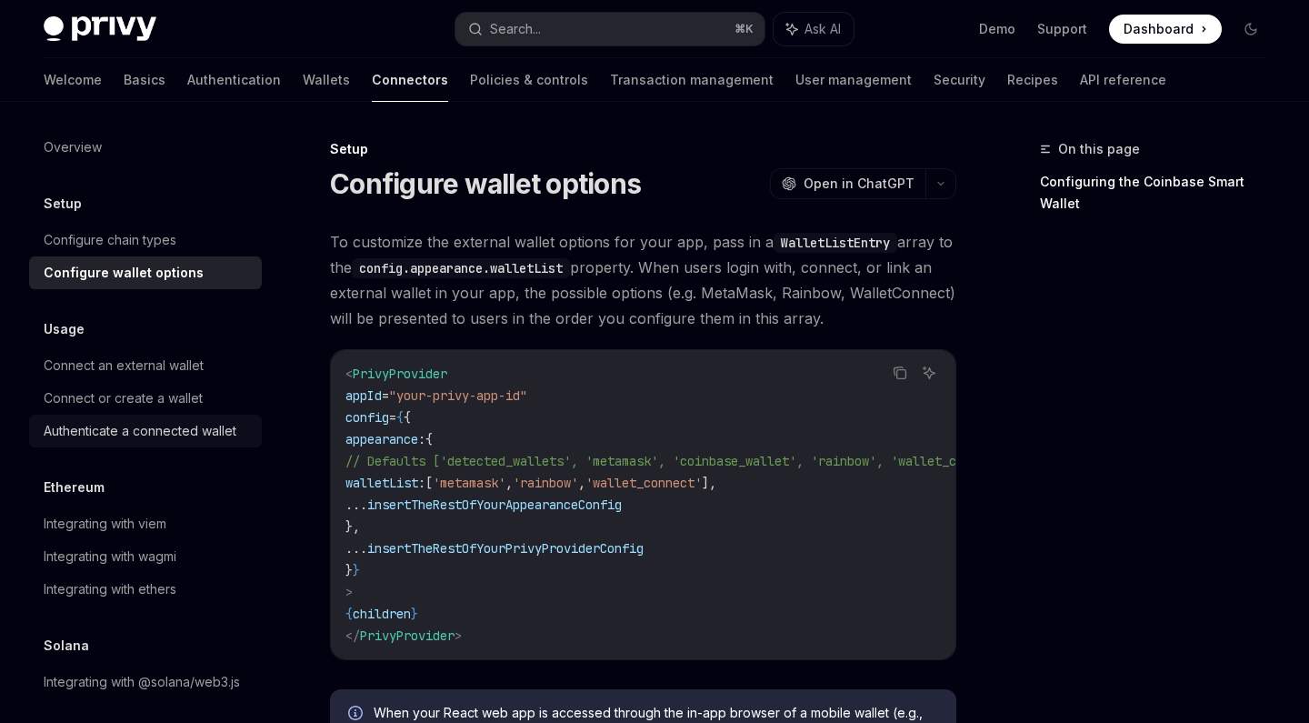
click at [144, 416] on link "Authenticate a connected wallet" at bounding box center [145, 431] width 233 height 33
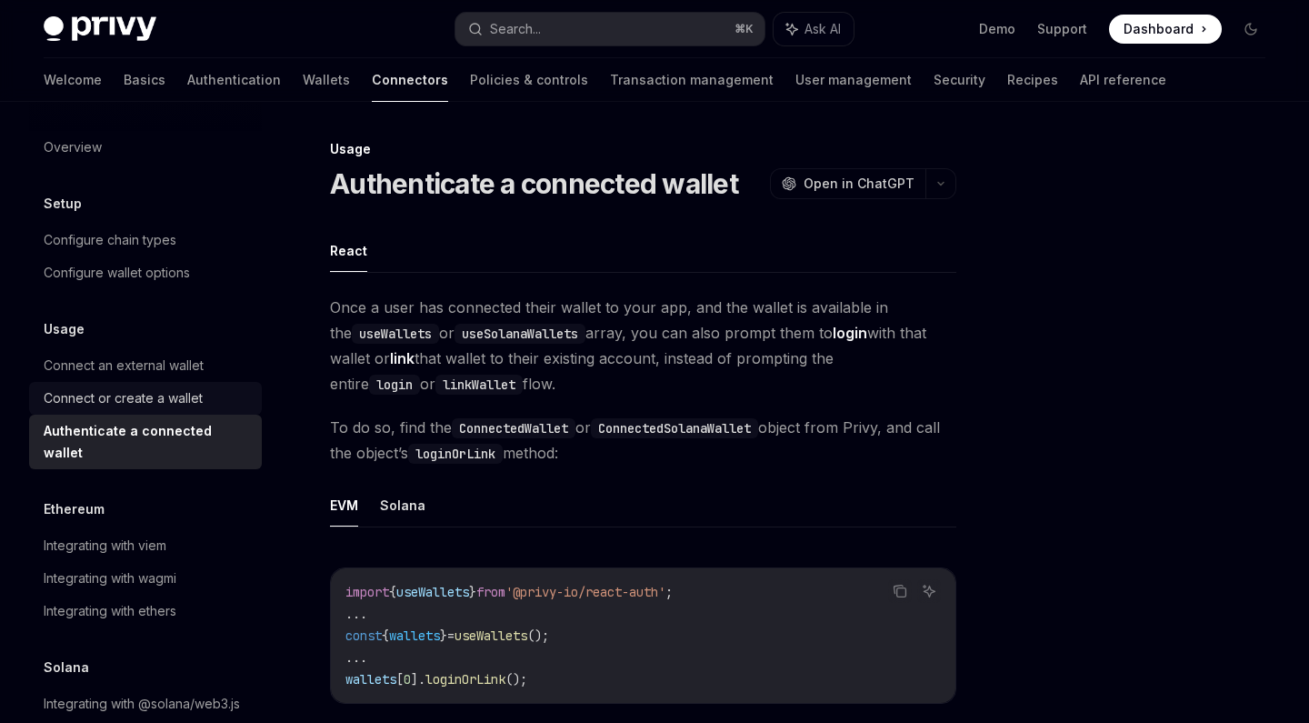
click at [153, 384] on link "Connect or create a wallet" at bounding box center [145, 398] width 233 height 33
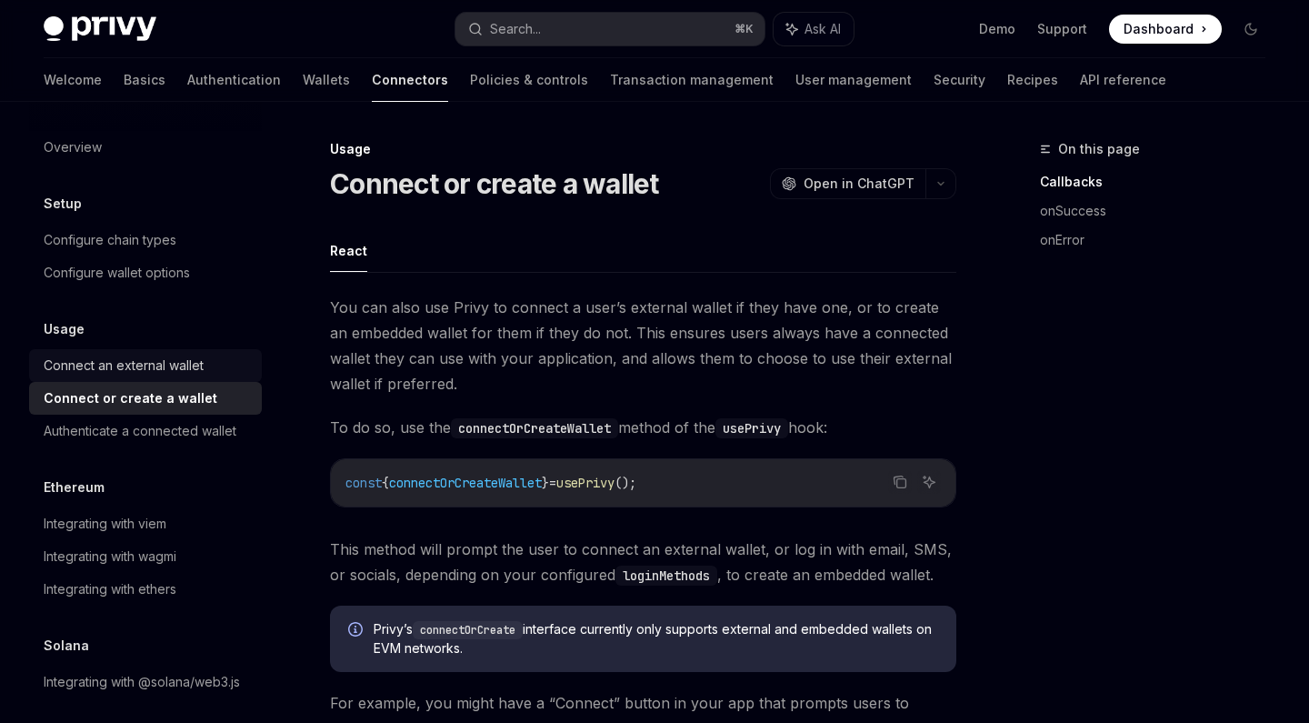
click at [153, 372] on div "Connect an external wallet" at bounding box center [124, 366] width 160 height 22
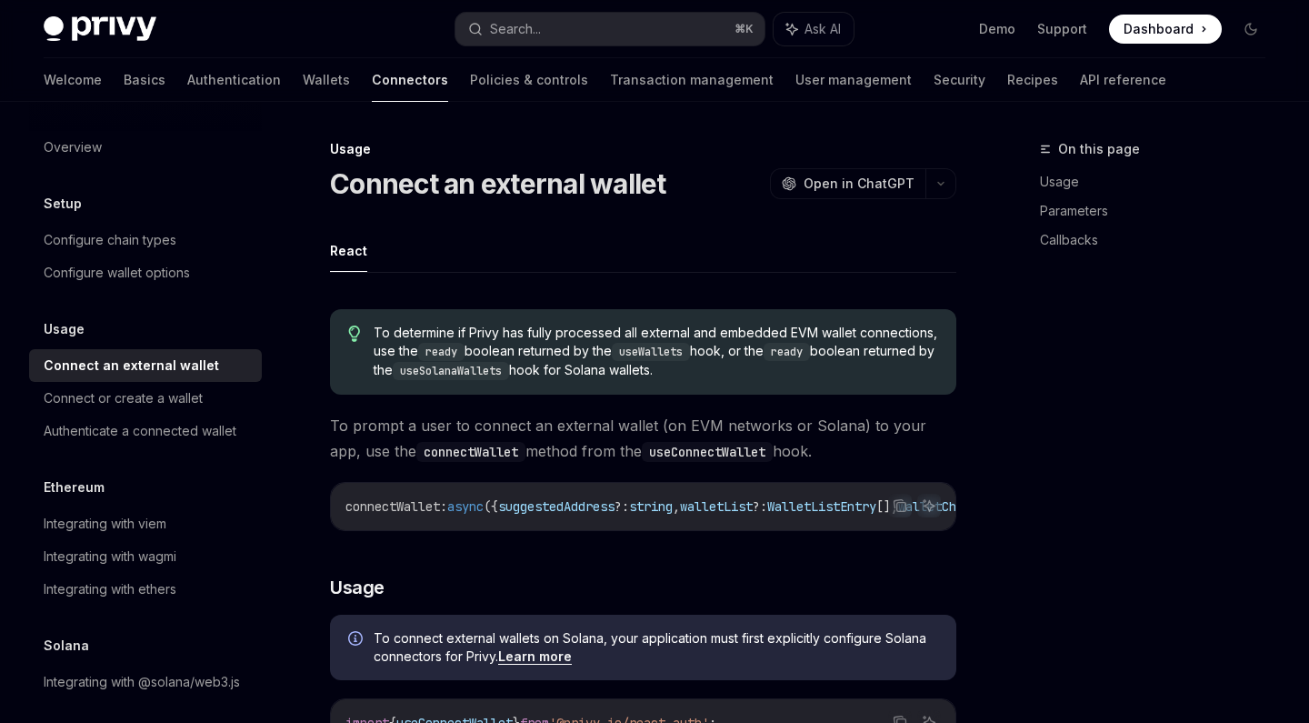
type textarea "*"
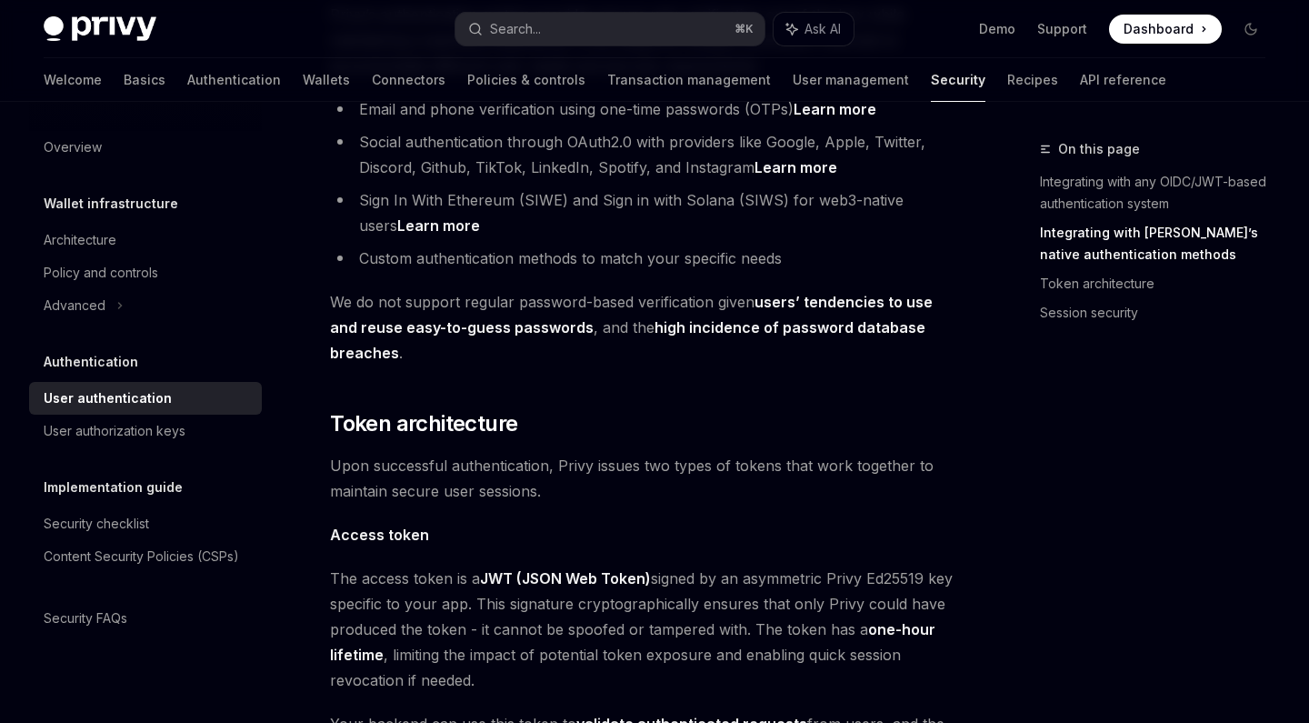
scroll to position [983, 0]
